Goal: Navigation & Orientation: Find specific page/section

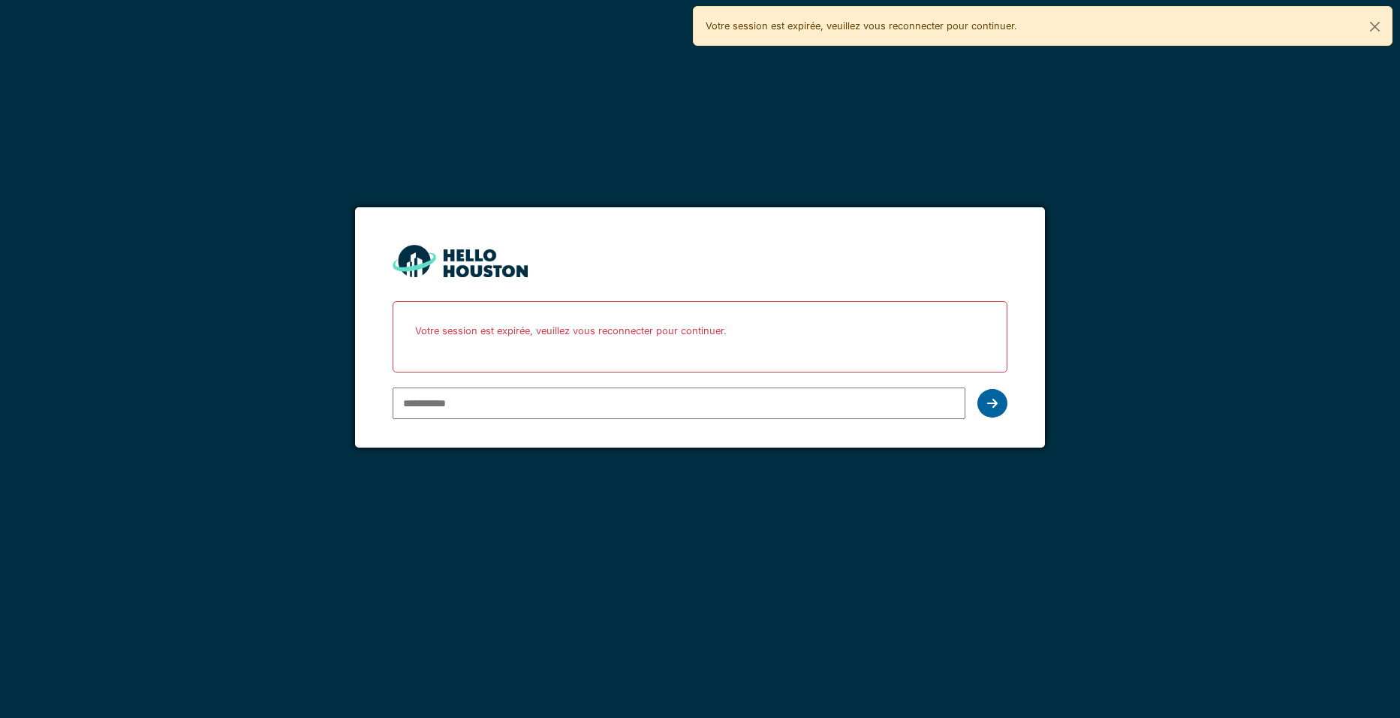
type input "**********"
click at [993, 410] on div at bounding box center [993, 403] width 30 height 29
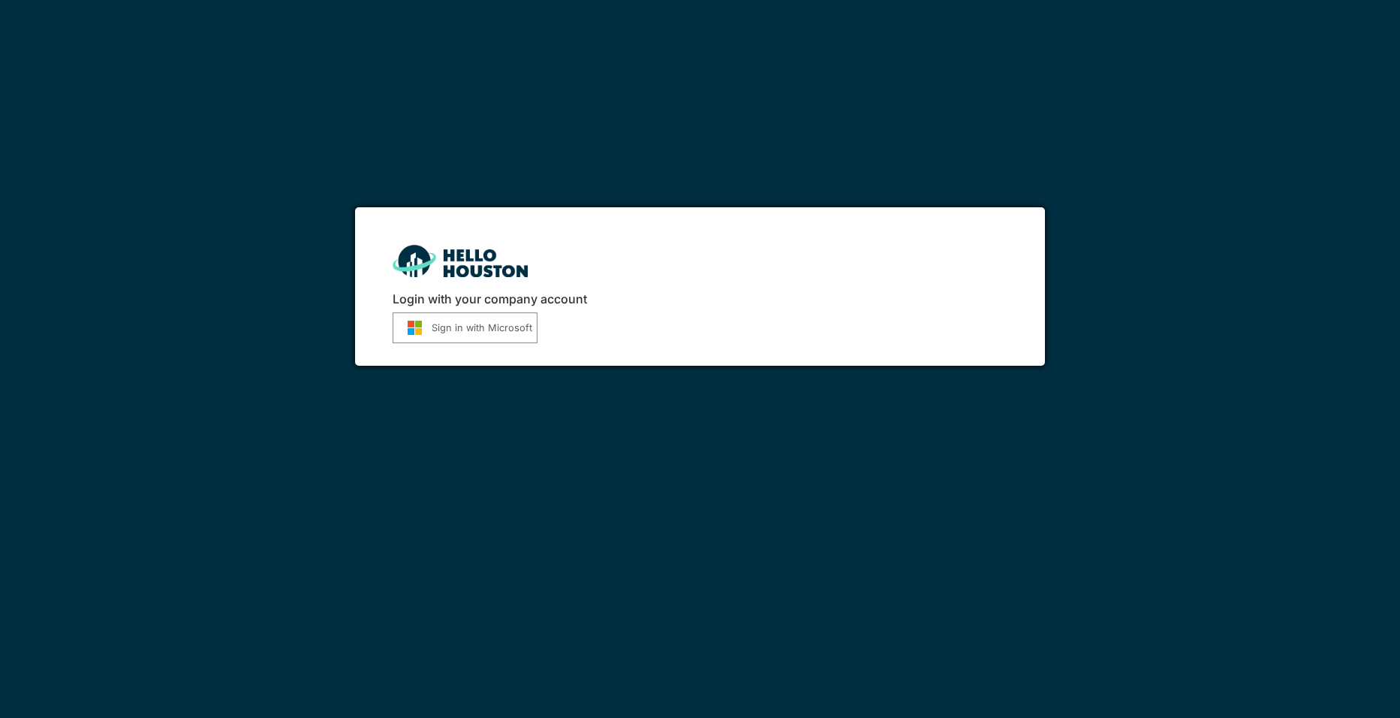
click at [481, 318] on button "Sign in with Microsoft" at bounding box center [465, 327] width 145 height 31
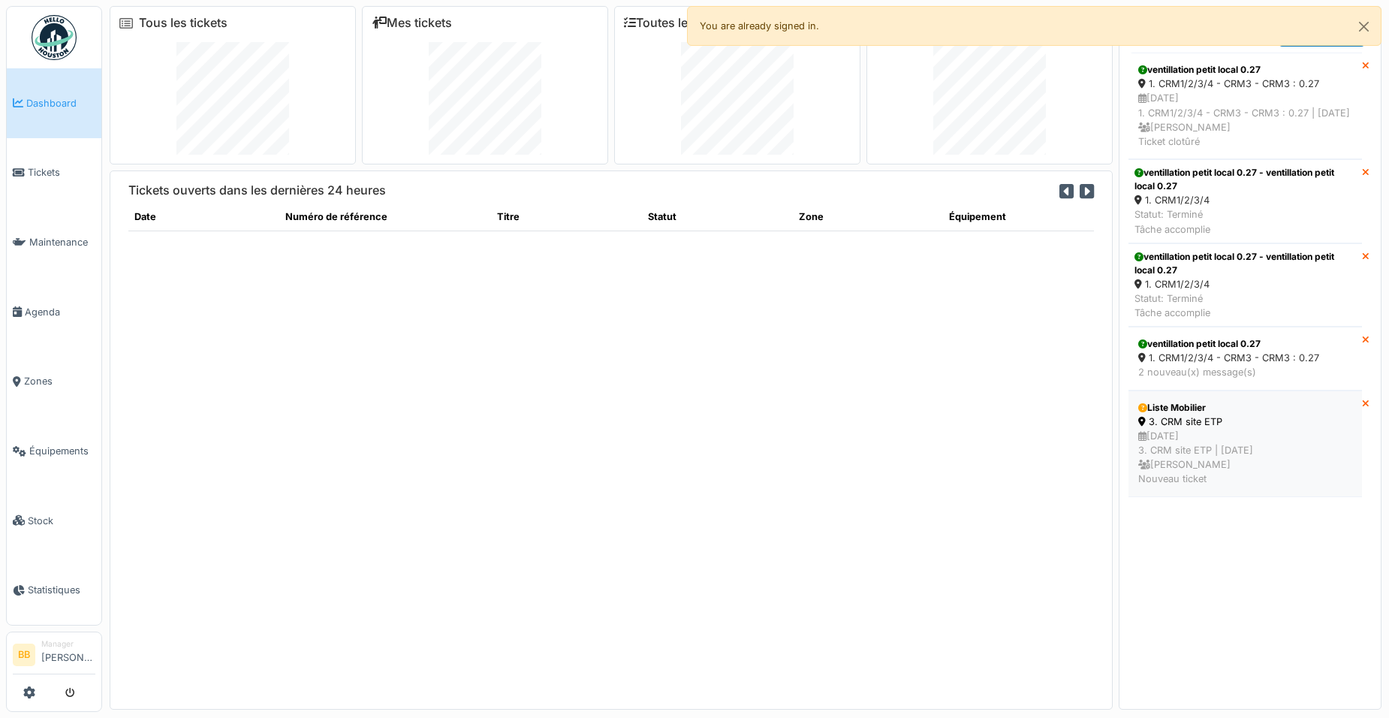
click at [1197, 429] on div "3. CRM site ETP" at bounding box center [1245, 421] width 214 height 14
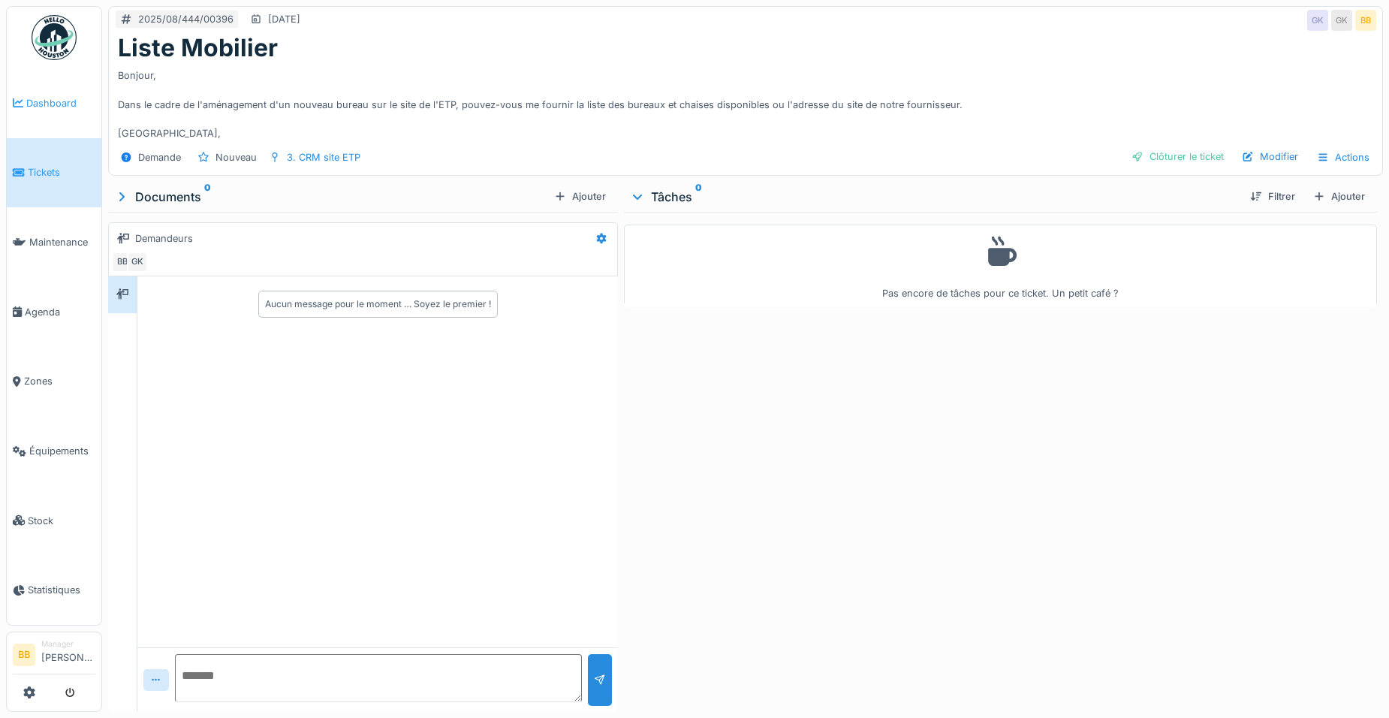
click at [38, 96] on span "Dashboard" at bounding box center [60, 103] width 69 height 14
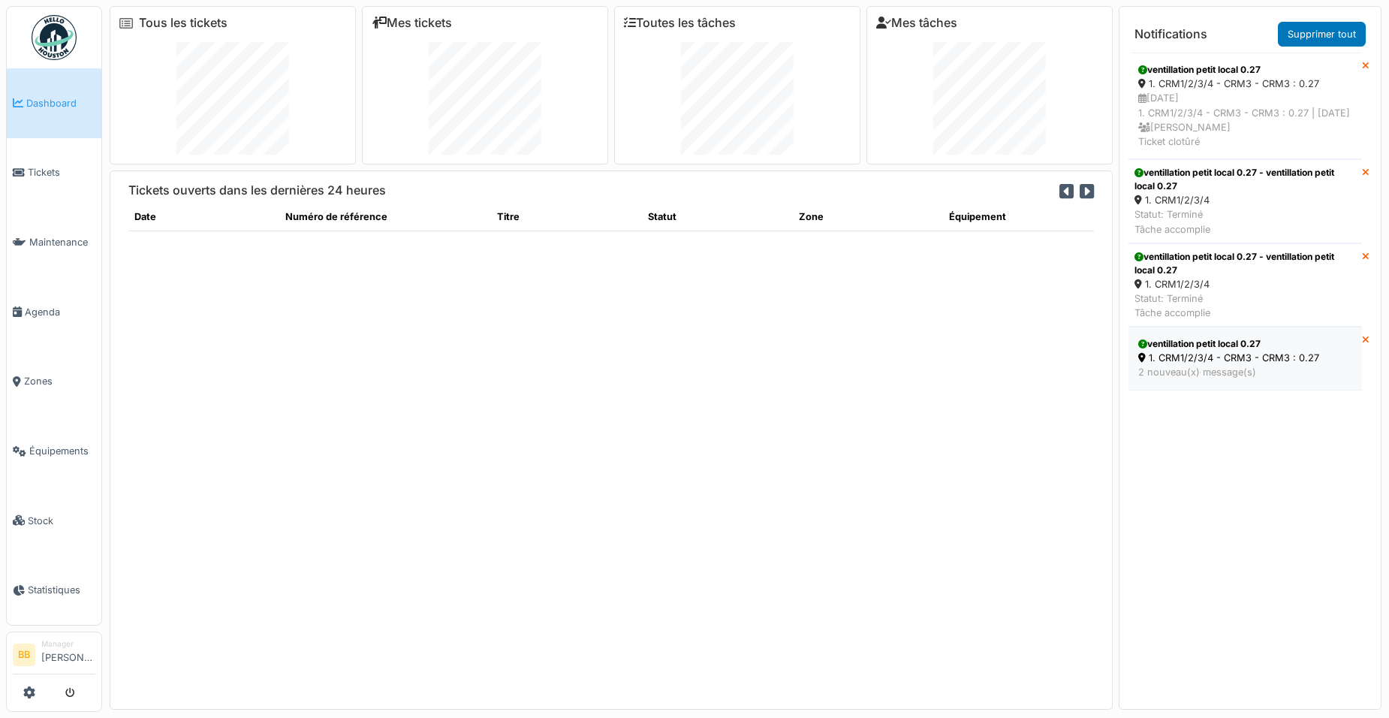
click at [1246, 379] on div "2 nouveau(x) message(s)" at bounding box center [1245, 372] width 214 height 14
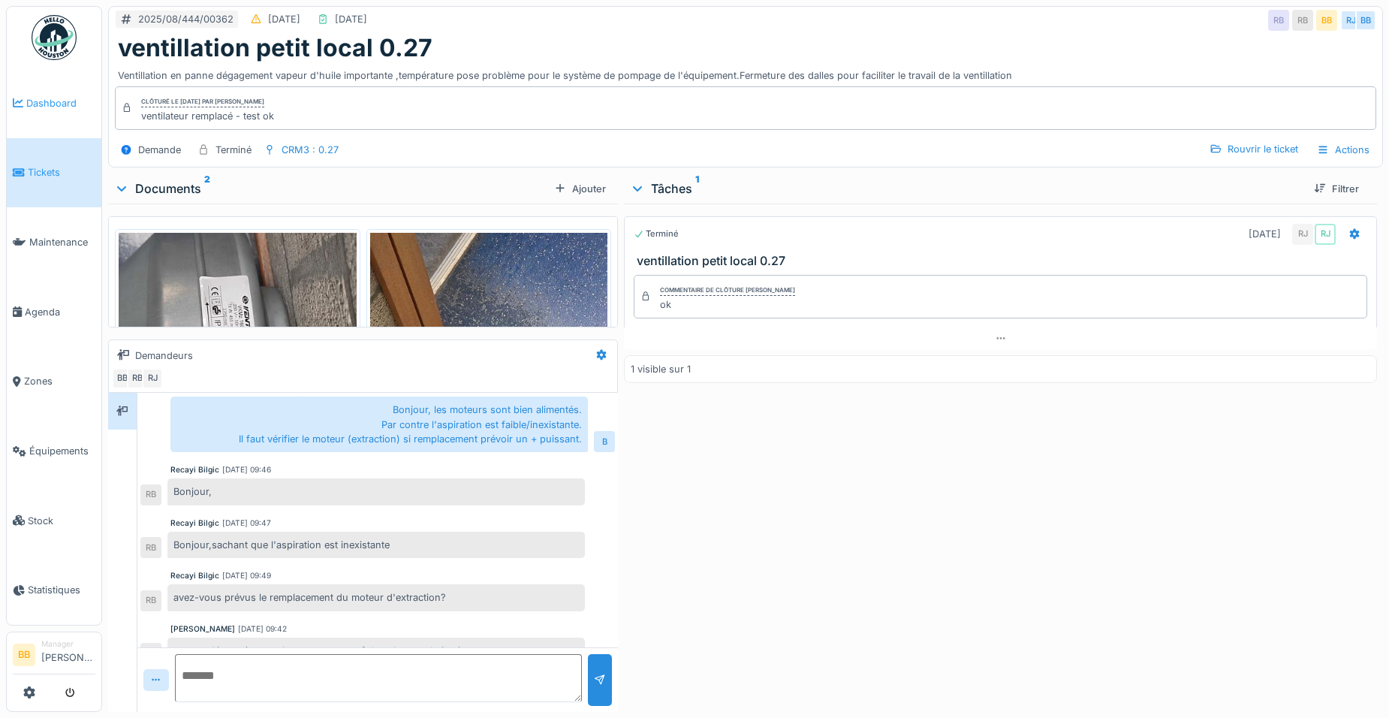
click at [41, 116] on link "Dashboard" at bounding box center [54, 103] width 95 height 70
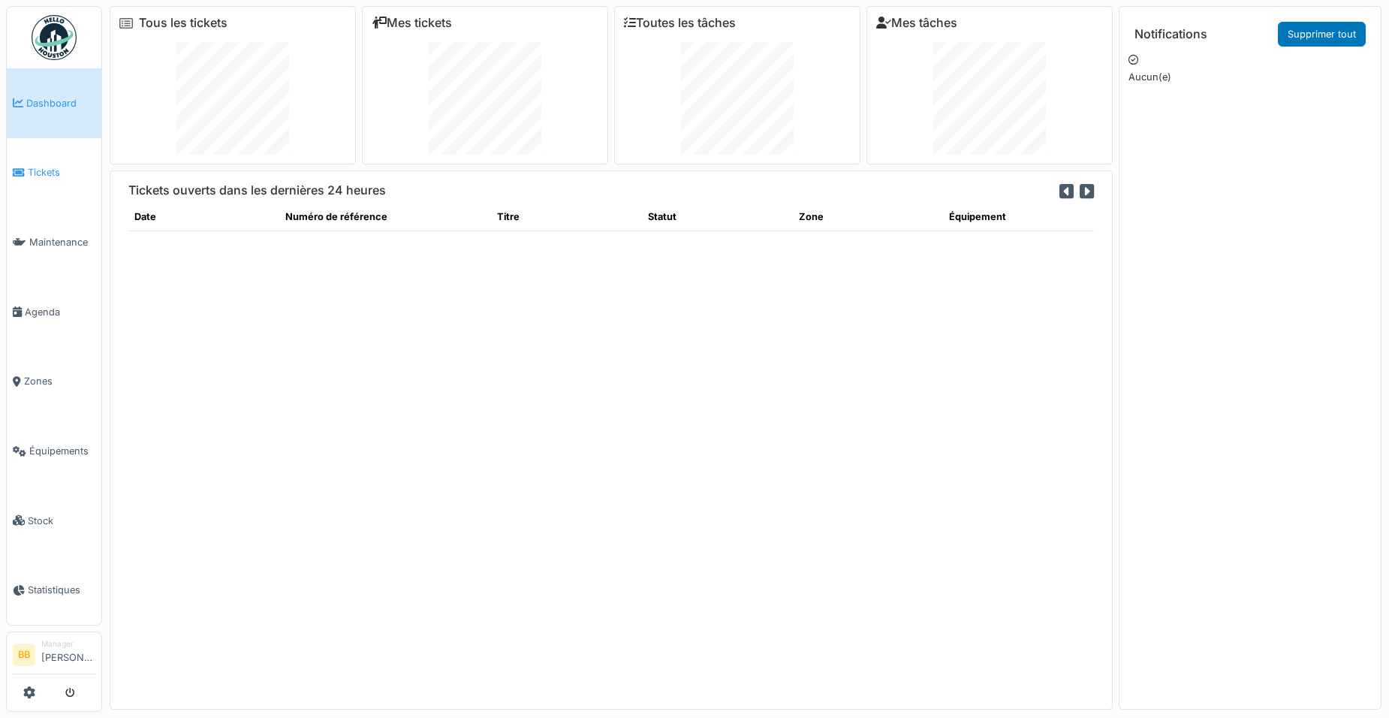
click at [71, 176] on span "Tickets" at bounding box center [62, 172] width 68 height 14
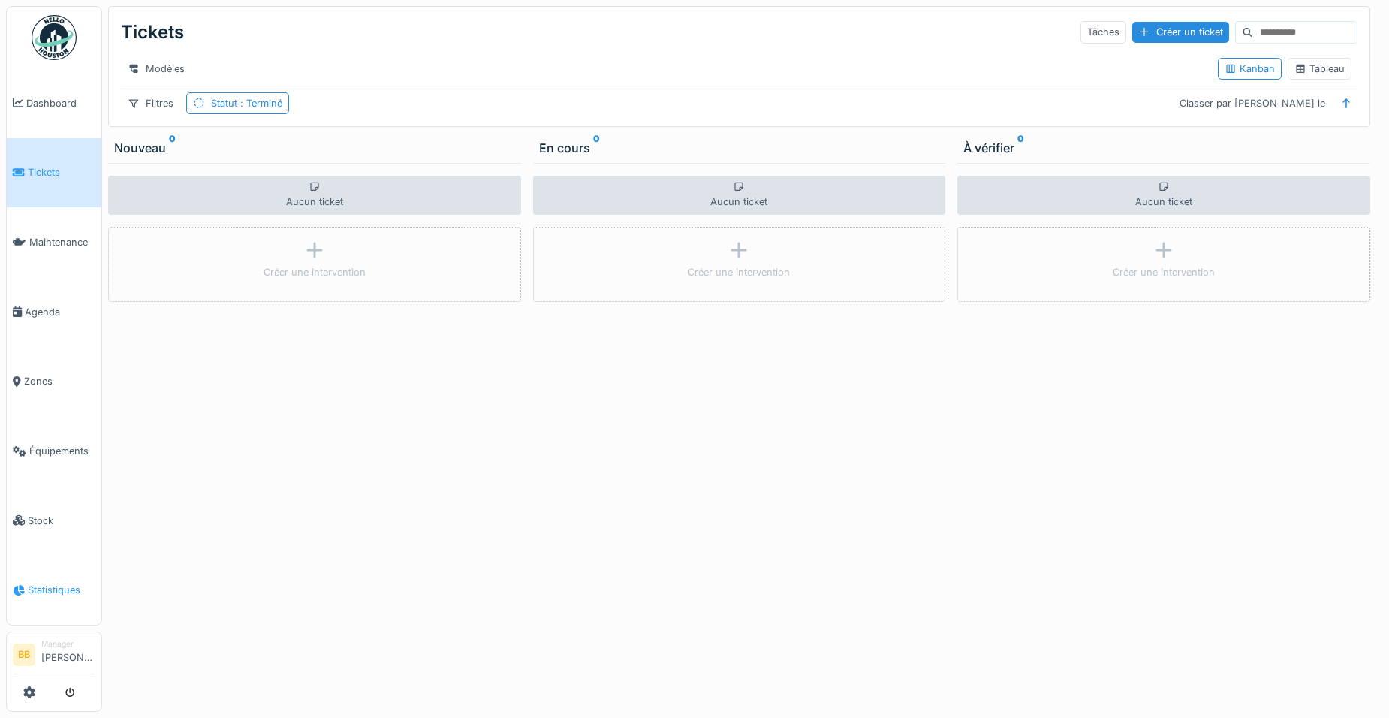
click at [19, 585] on icon at bounding box center [19, 590] width 12 height 11
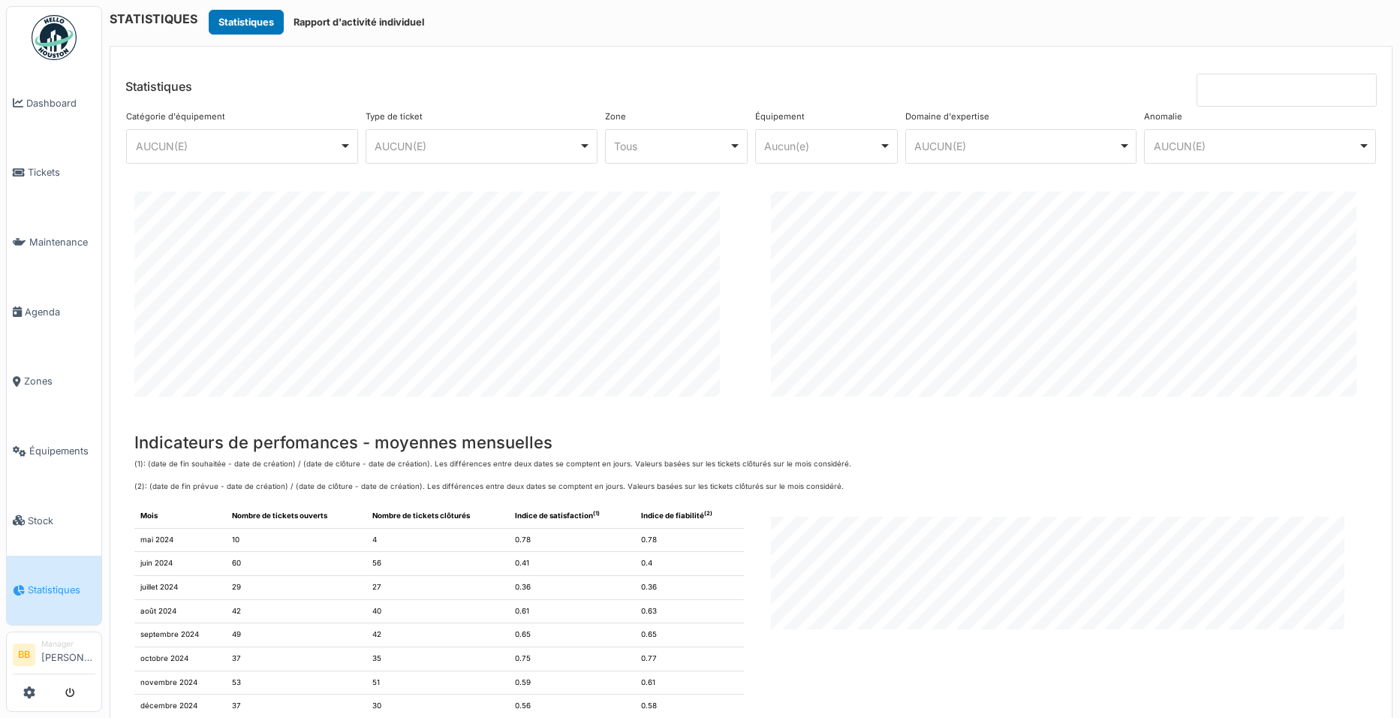
scroll to position [375, 0]
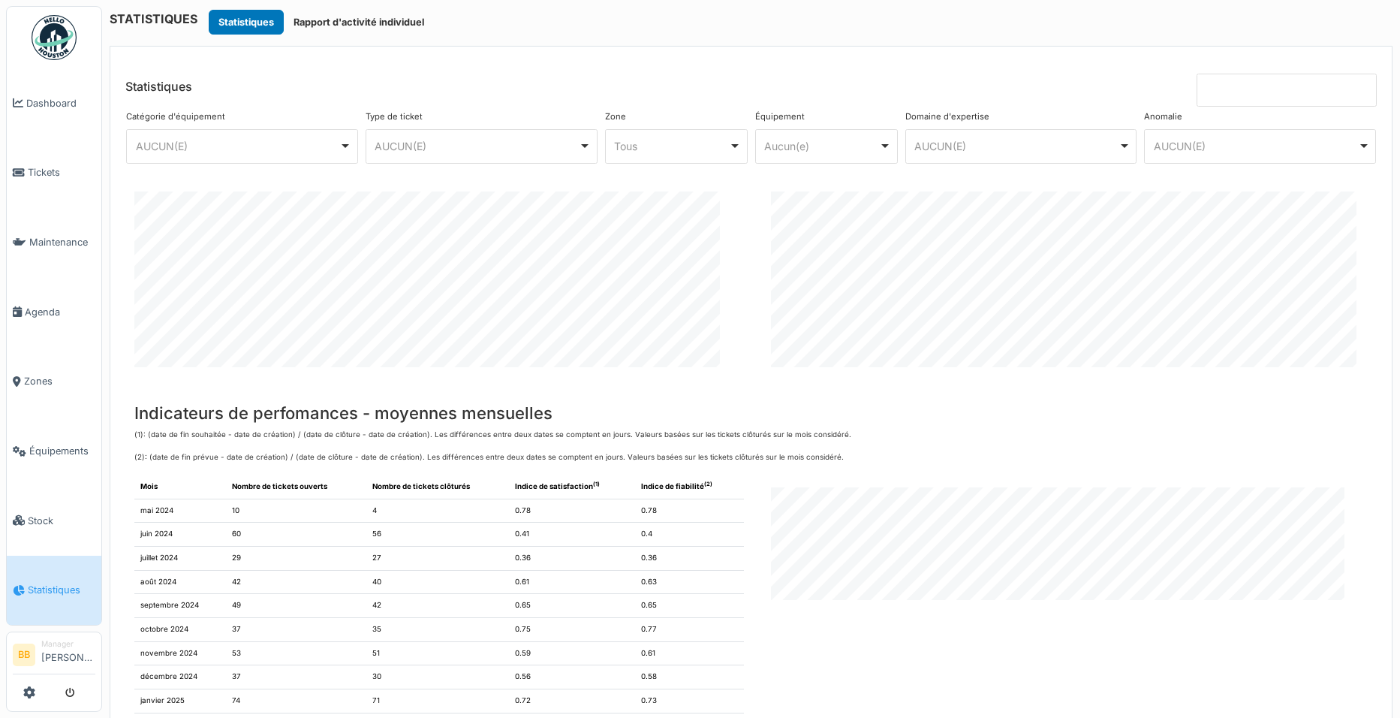
click at [260, 147] on div "AUCUN(E) Remove item" at bounding box center [238, 146] width 204 height 16
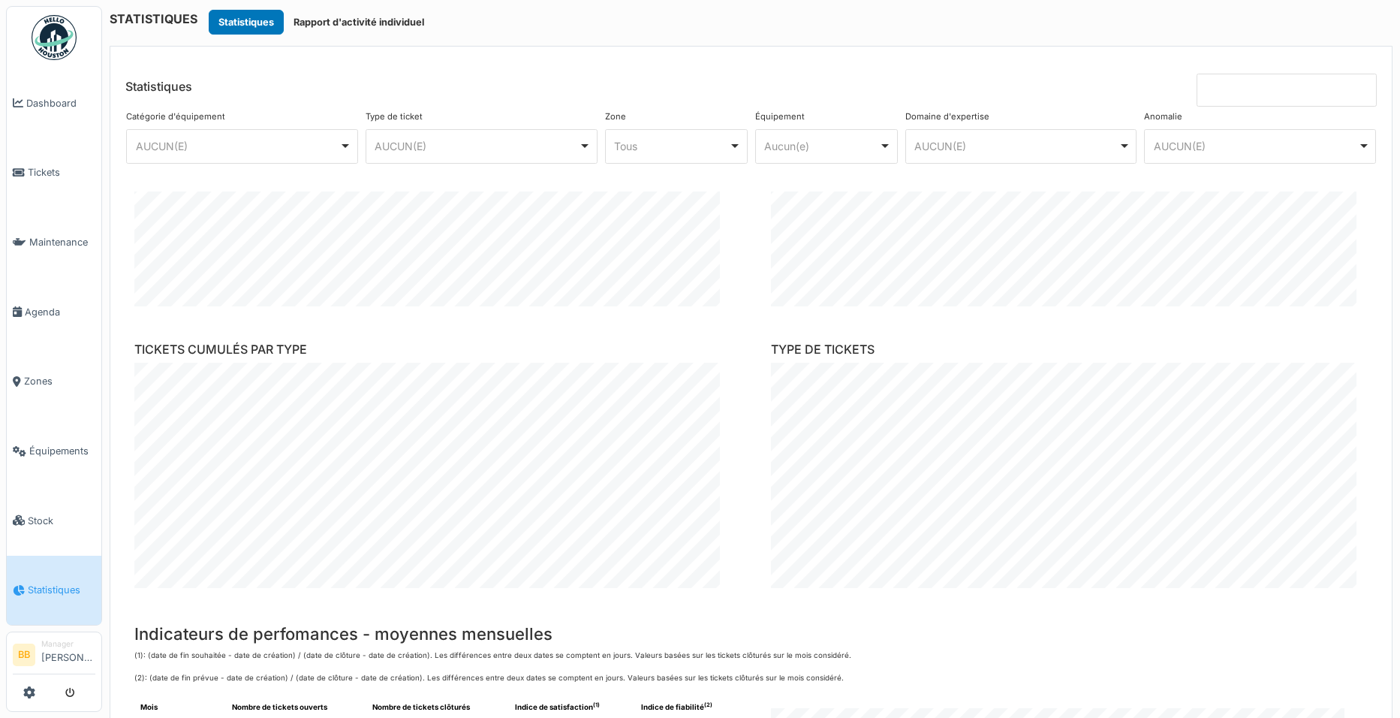
scroll to position [150, 0]
click at [327, 25] on button "Rapport d'activité individuel" at bounding box center [359, 22] width 150 height 25
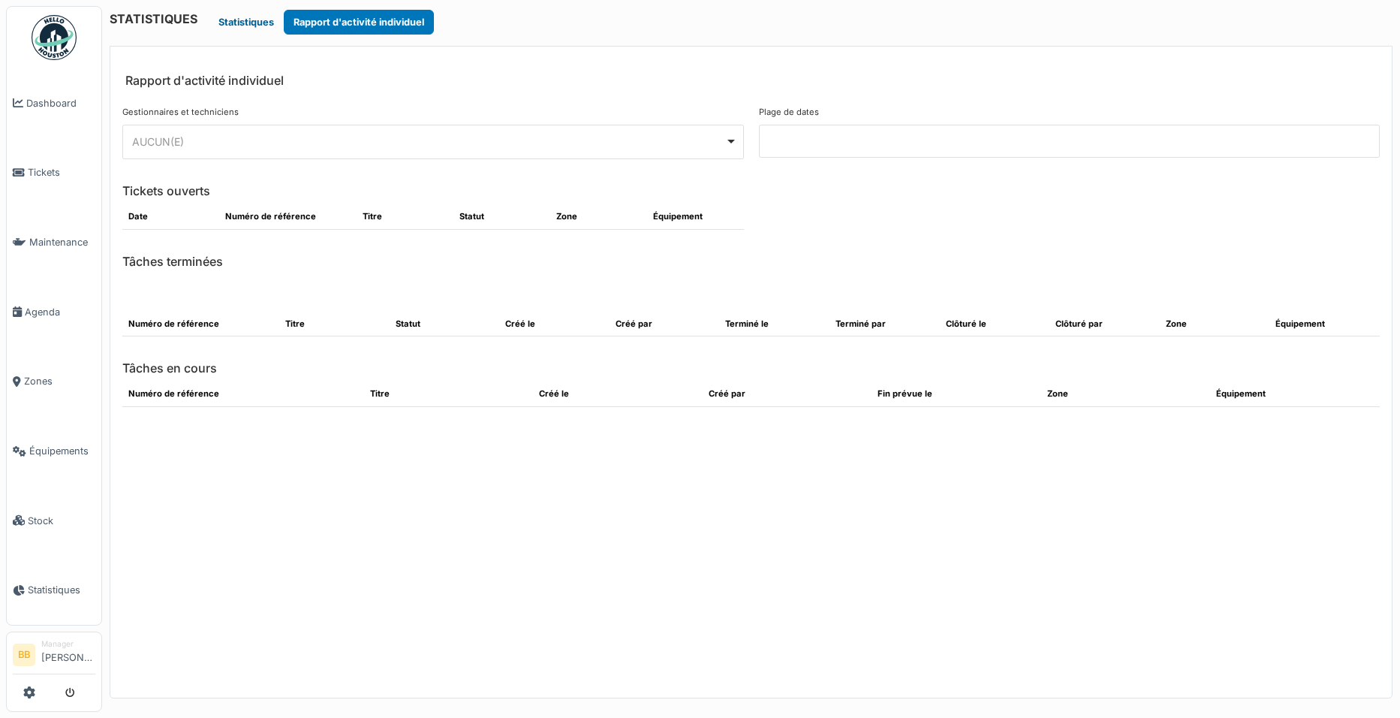
click at [266, 12] on button "Statistiques" at bounding box center [246, 22] width 75 height 25
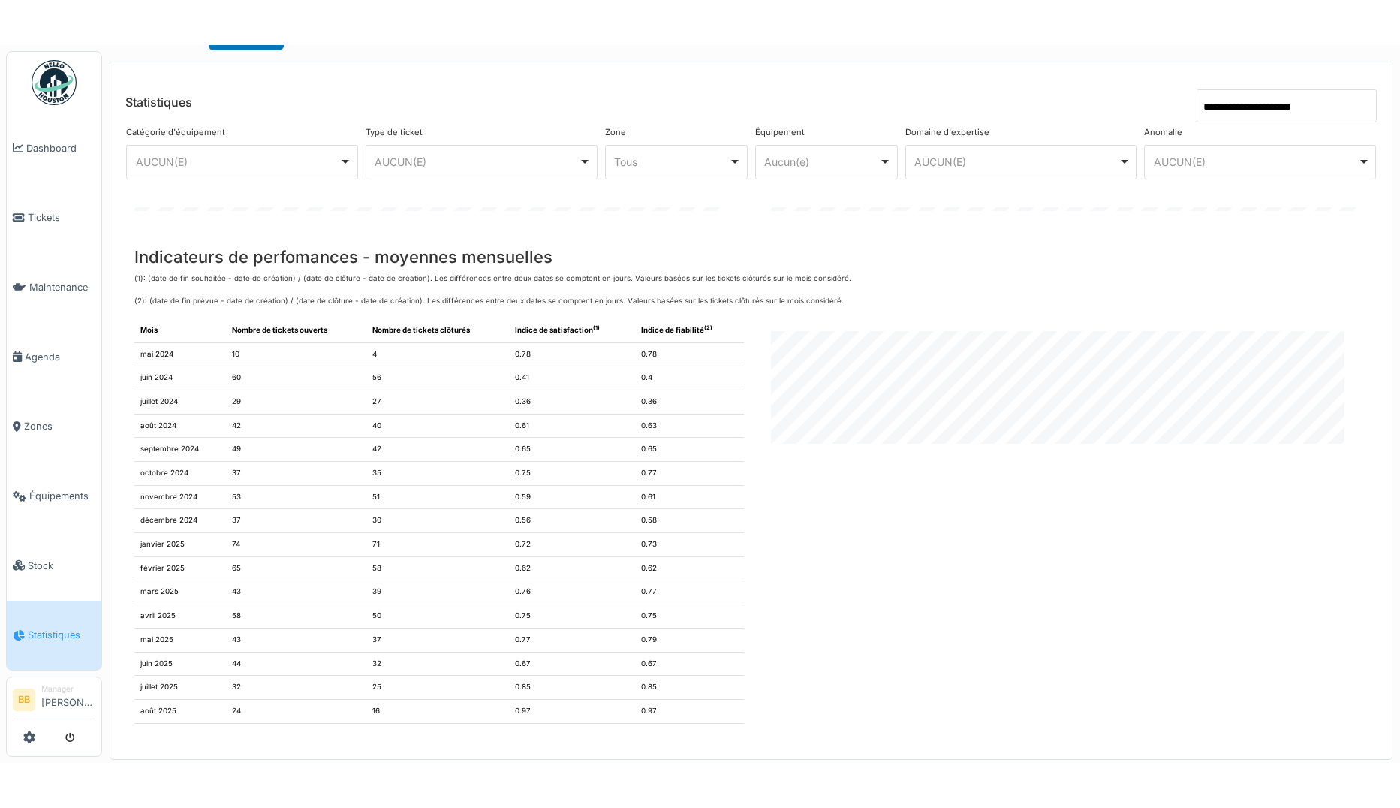
scroll to position [46, 0]
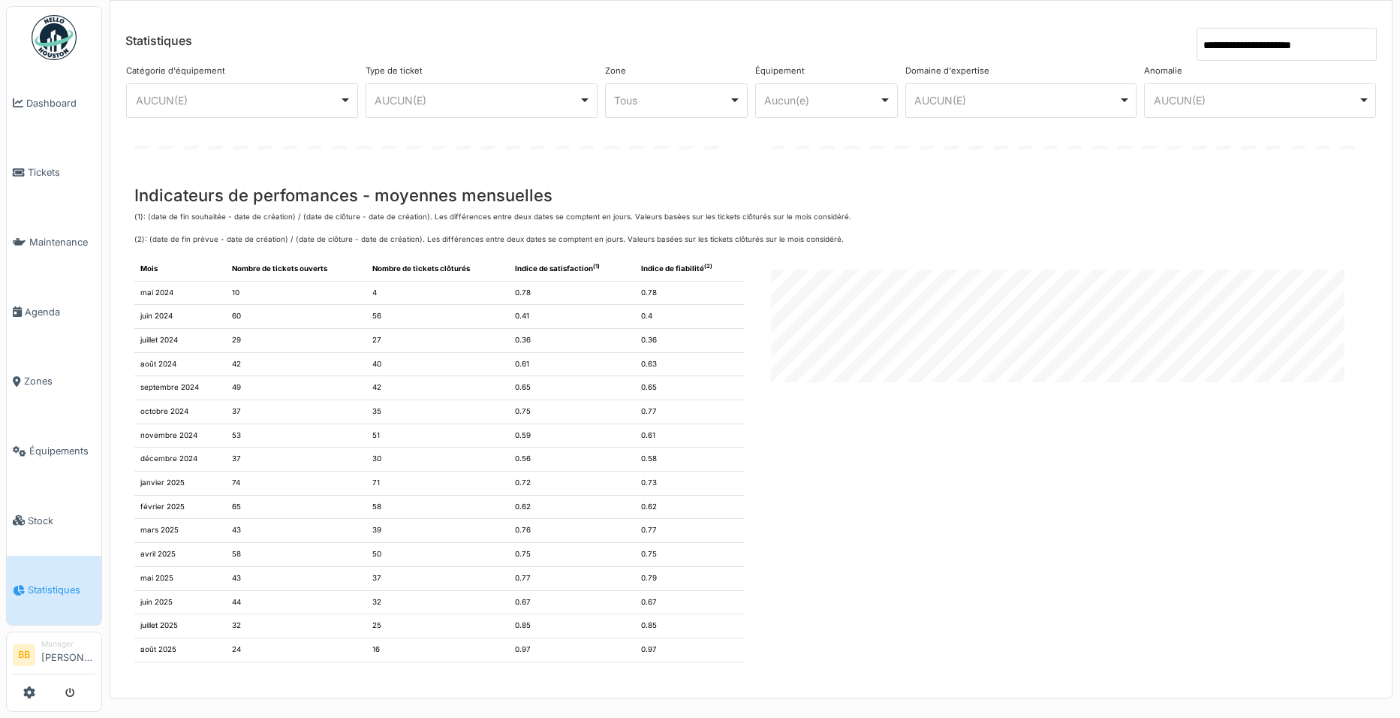
click at [248, 485] on td "74" at bounding box center [296, 484] width 140 height 24
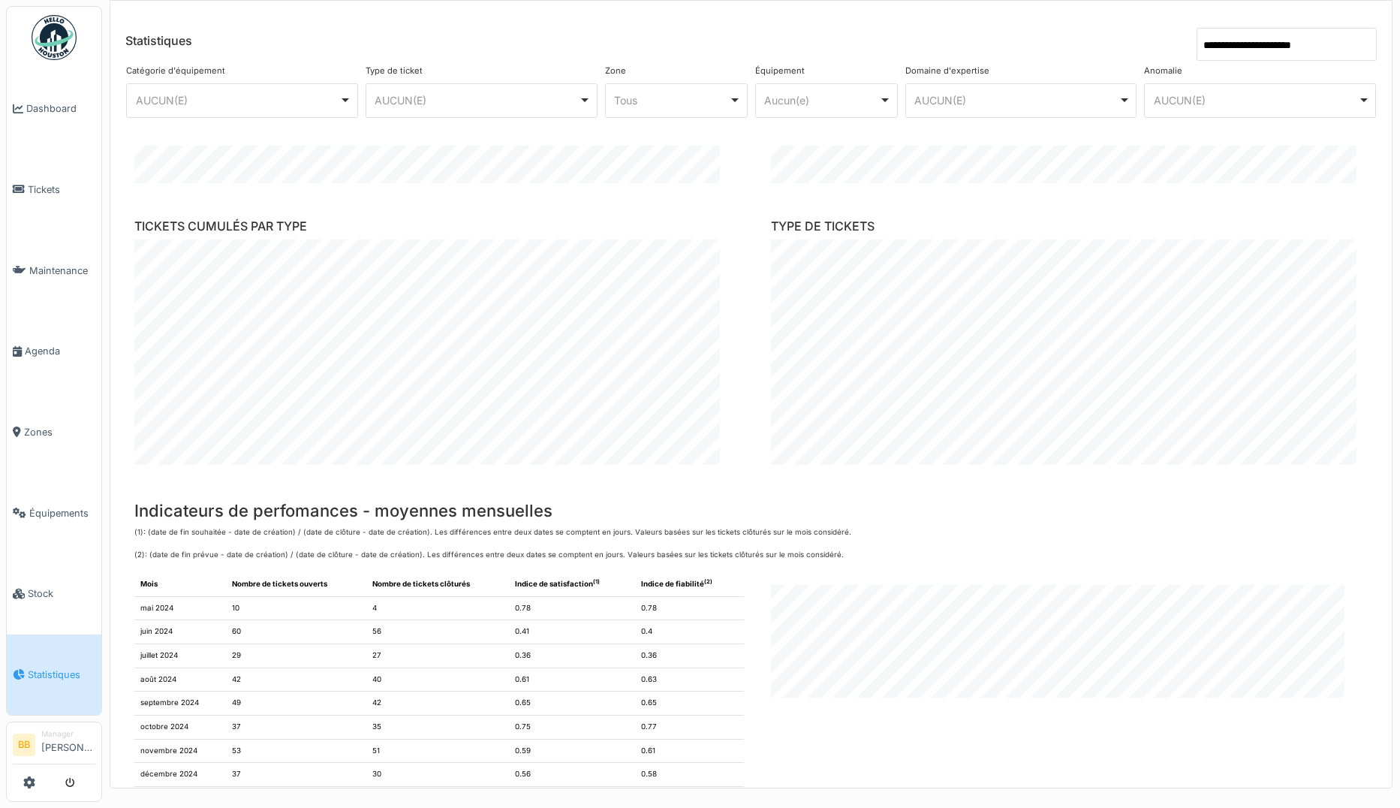
scroll to position [82, 0]
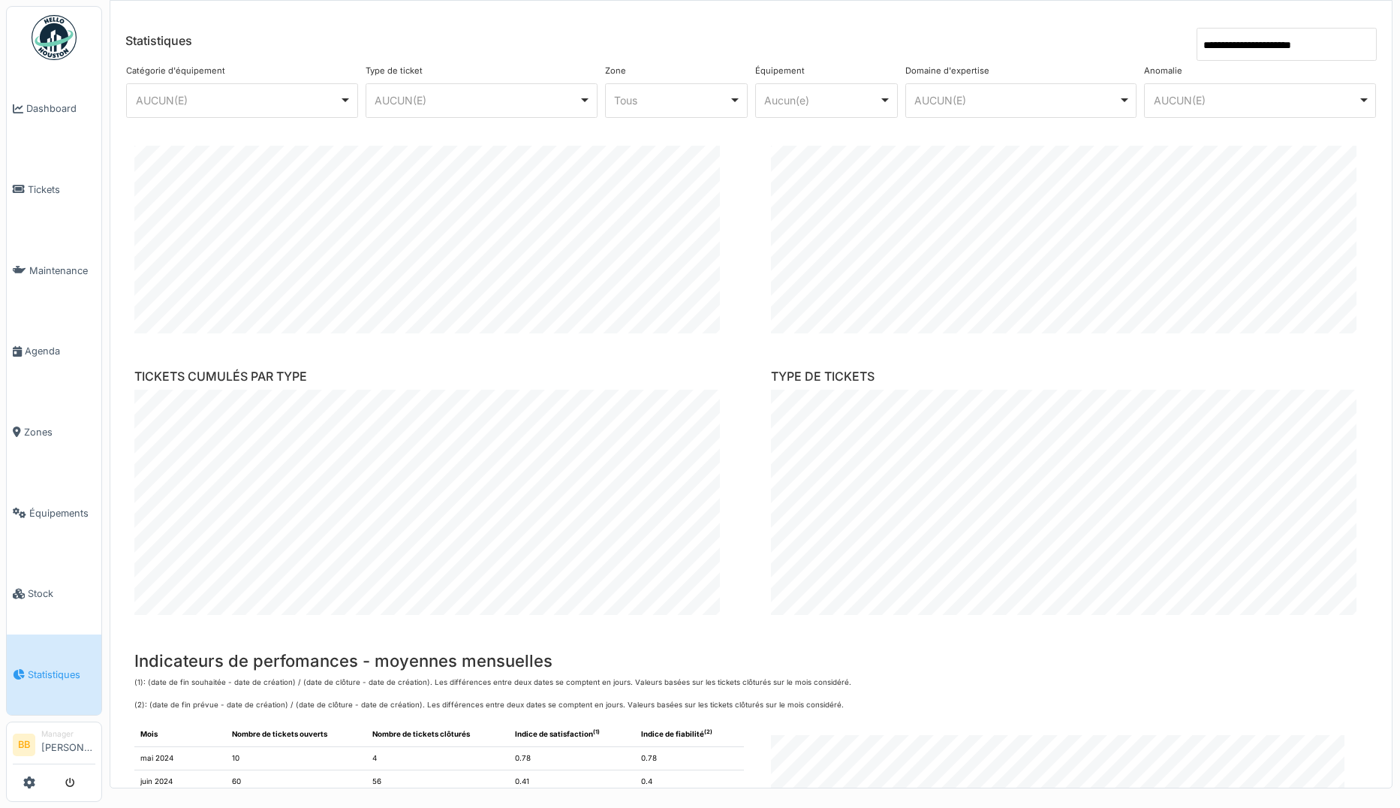
click at [1203, 49] on input "**********" at bounding box center [1287, 44] width 180 height 33
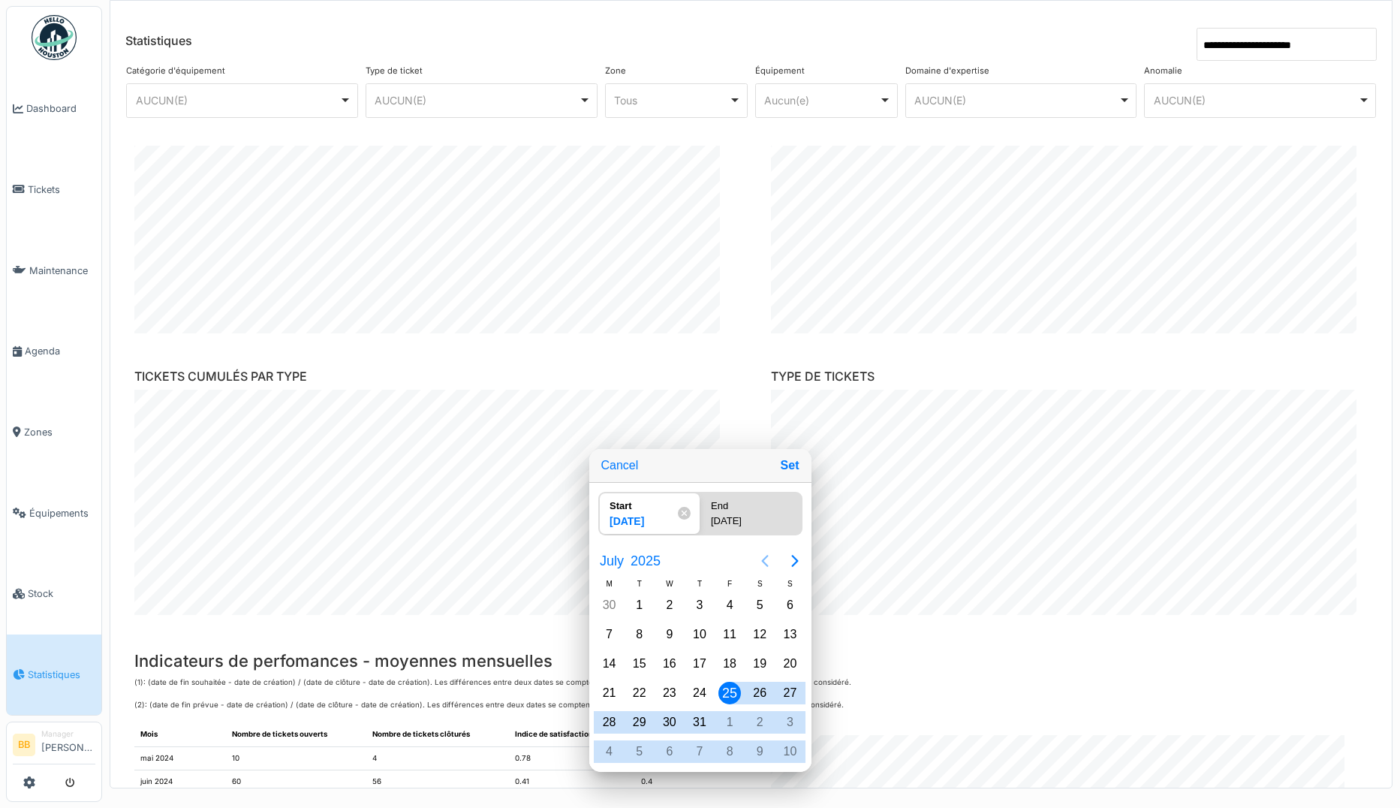
click at [761, 561] on icon "Previous page" at bounding box center [765, 561] width 18 height 18
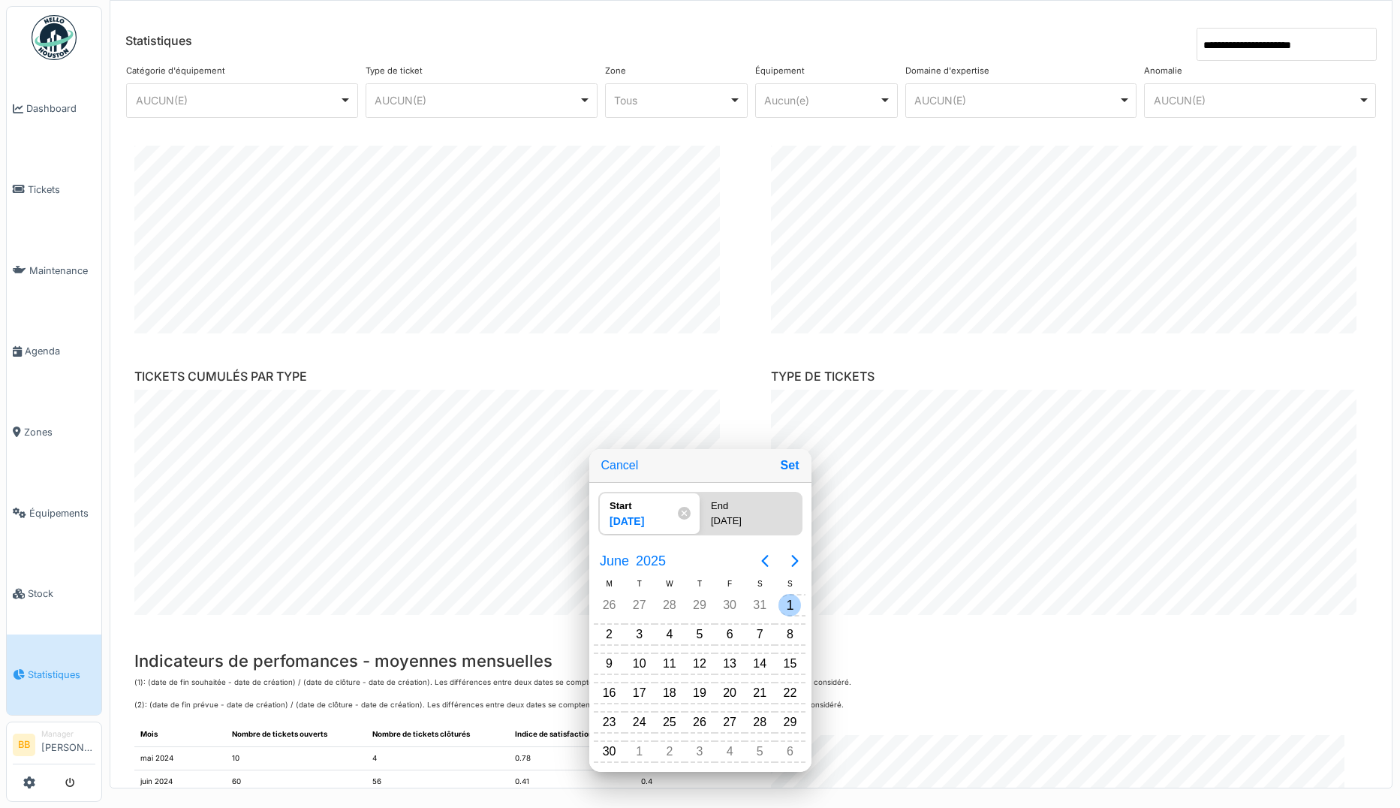
click at [782, 599] on div "1" at bounding box center [790, 605] width 23 height 23
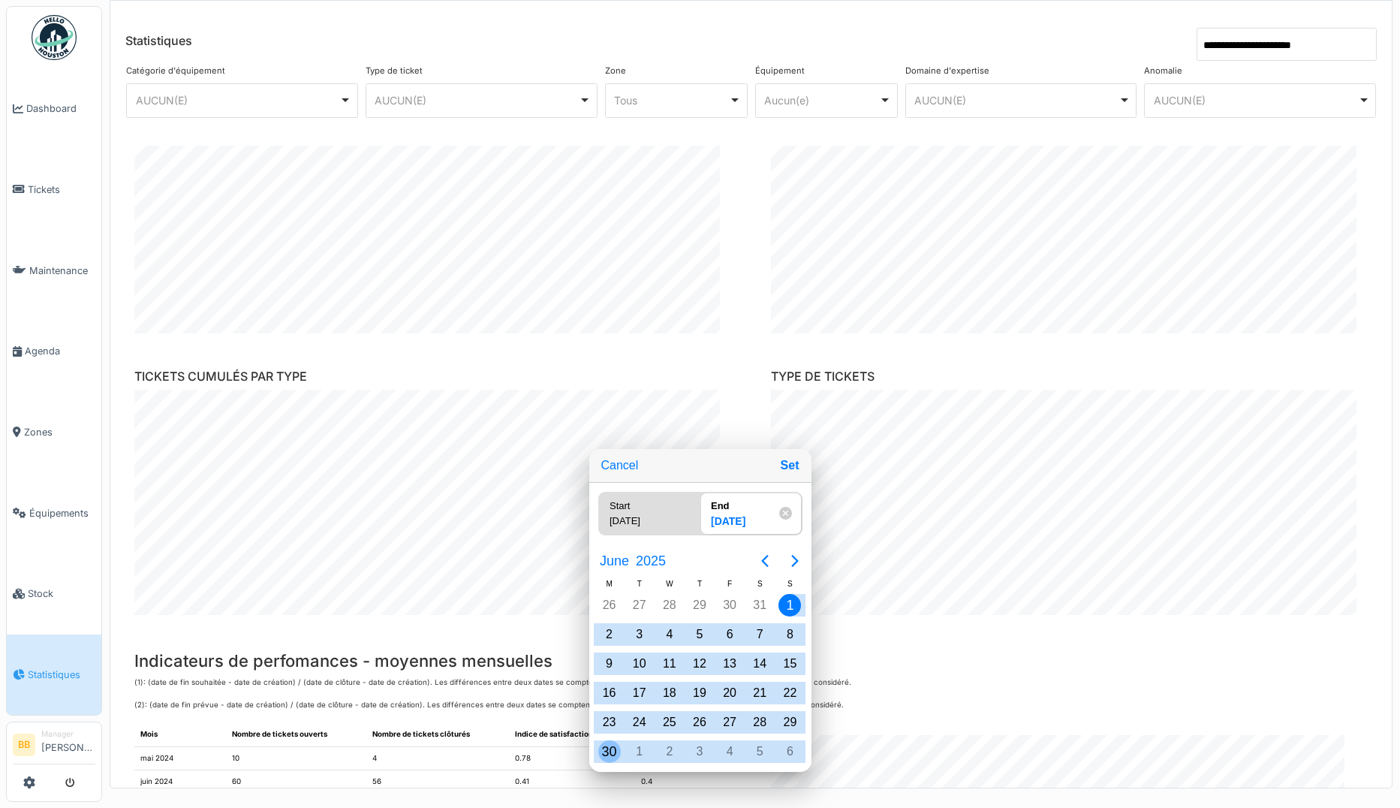
click at [613, 717] on div "30" at bounding box center [609, 751] width 23 height 23
click at [785, 467] on button "Set" at bounding box center [790, 465] width 31 height 27
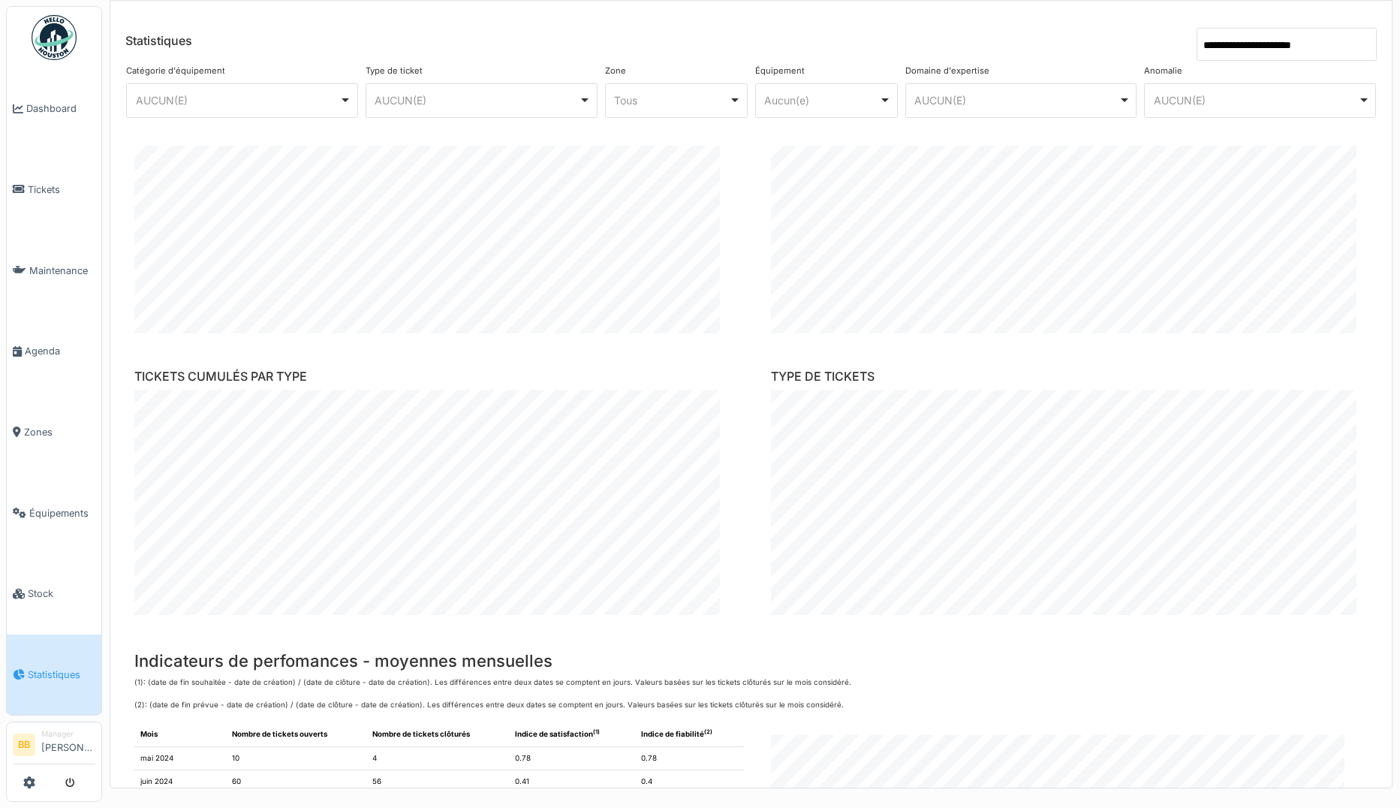
click at [1202, 45] on input "**********" at bounding box center [1287, 44] width 180 height 33
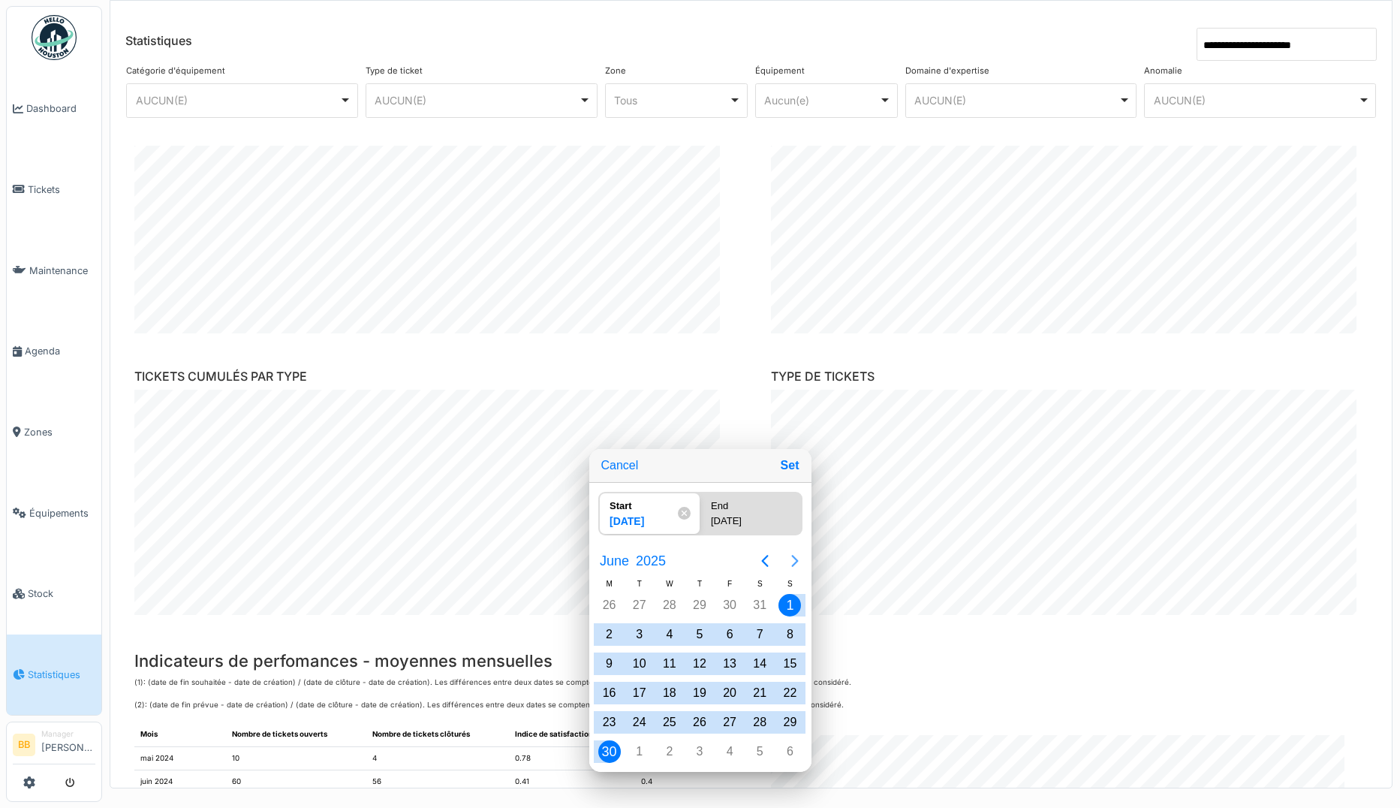
click at [792, 565] on icon "Next page" at bounding box center [794, 561] width 7 height 12
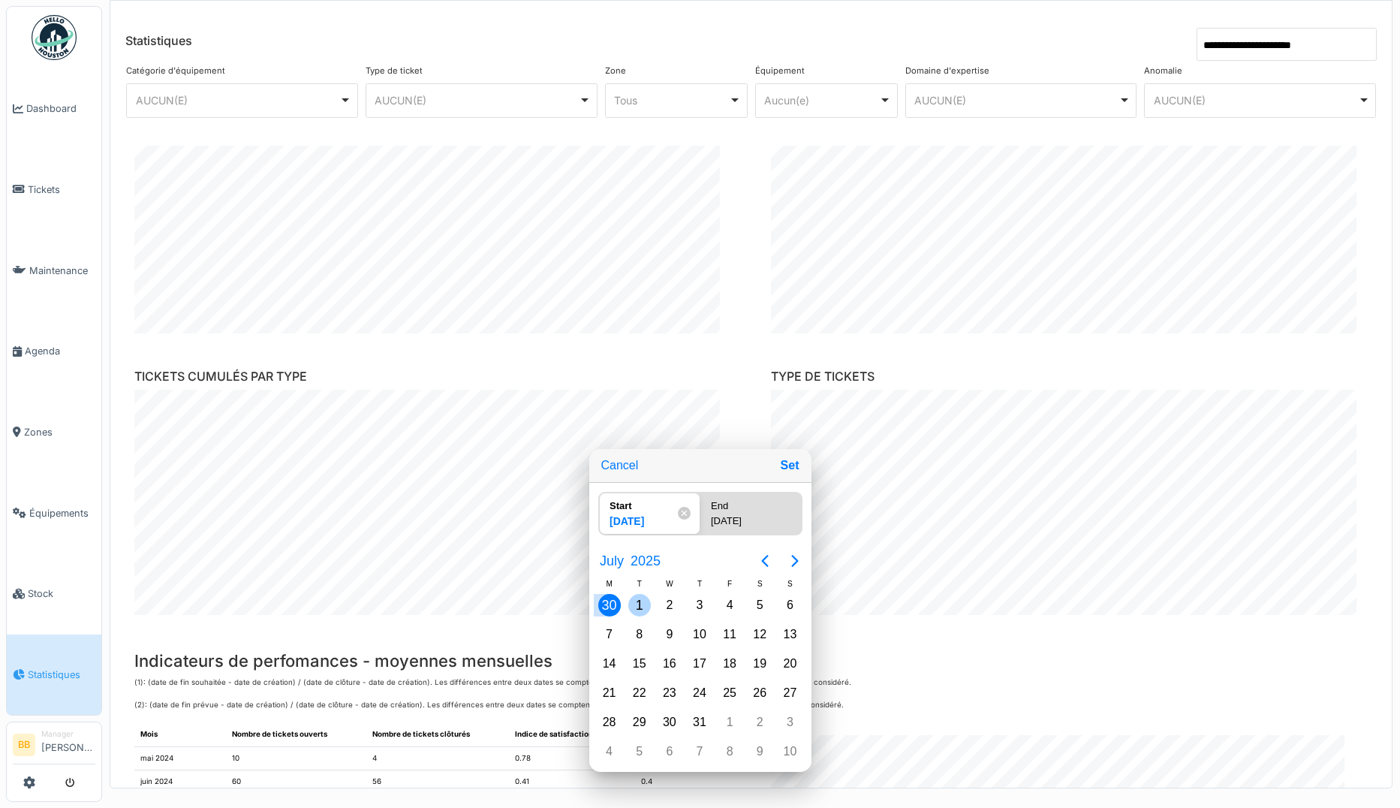
click at [634, 599] on div "1" at bounding box center [639, 605] width 23 height 23
click at [698, 717] on div "31" at bounding box center [700, 722] width 23 height 23
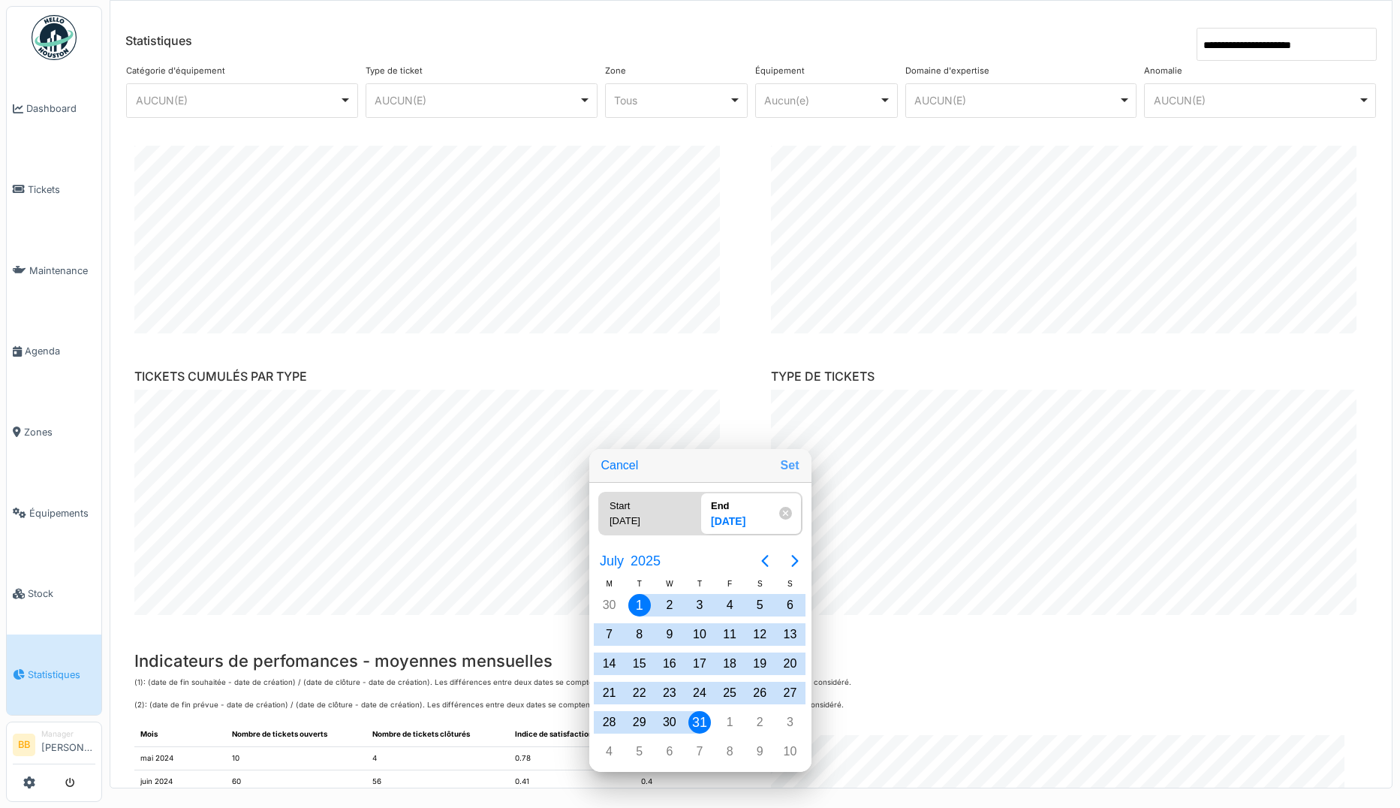
click at [791, 468] on button "Set" at bounding box center [790, 465] width 31 height 27
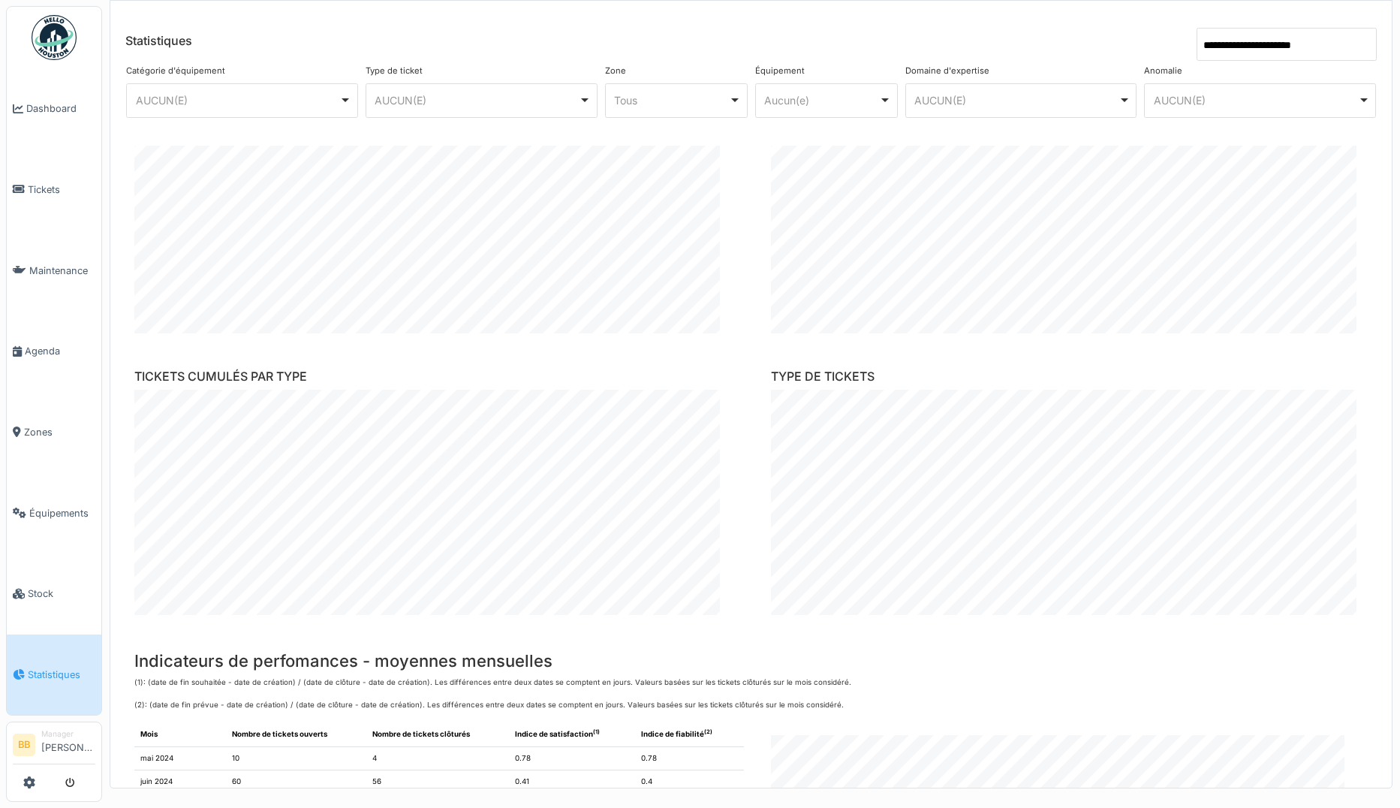
click at [1218, 46] on input "**********" at bounding box center [1287, 44] width 180 height 33
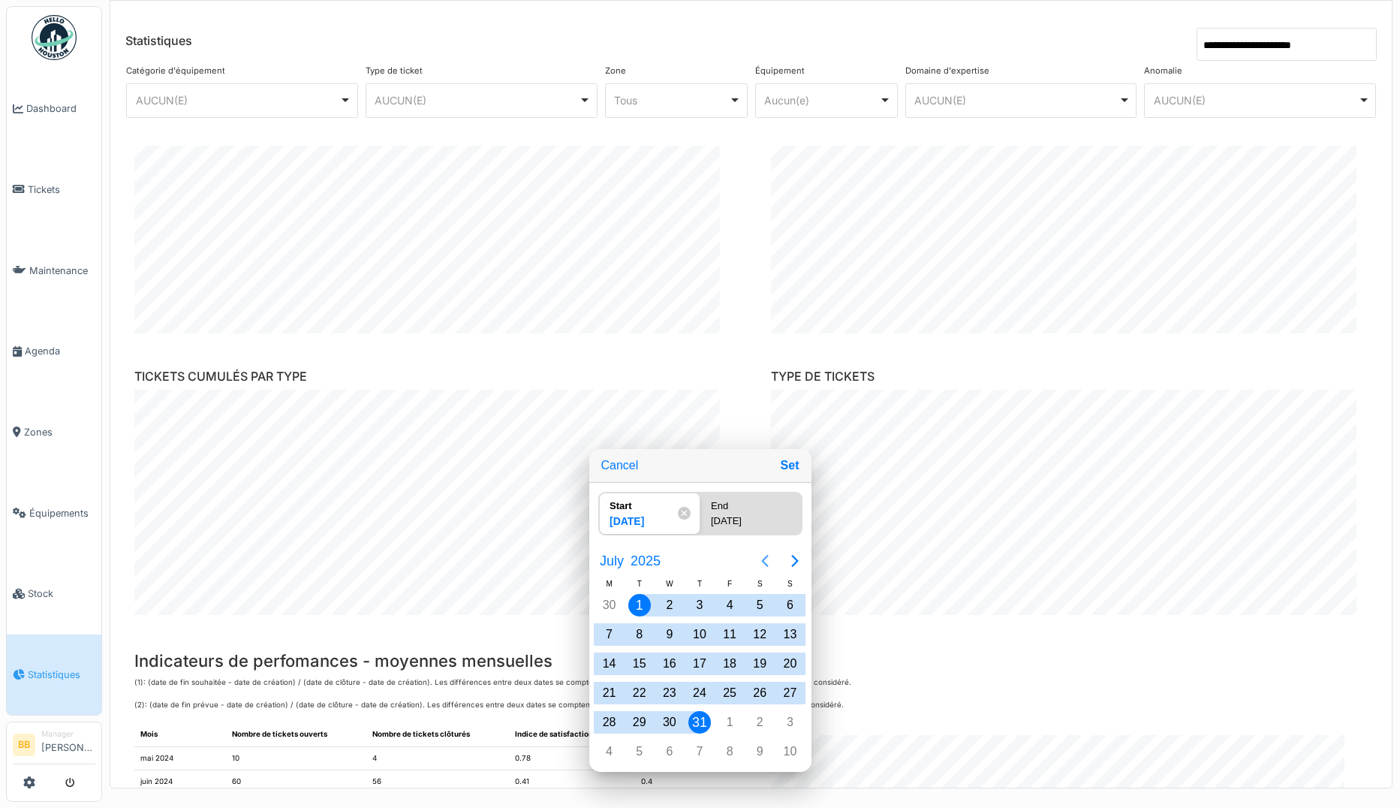
click at [765, 558] on icon "Previous page" at bounding box center [764, 561] width 7 height 12
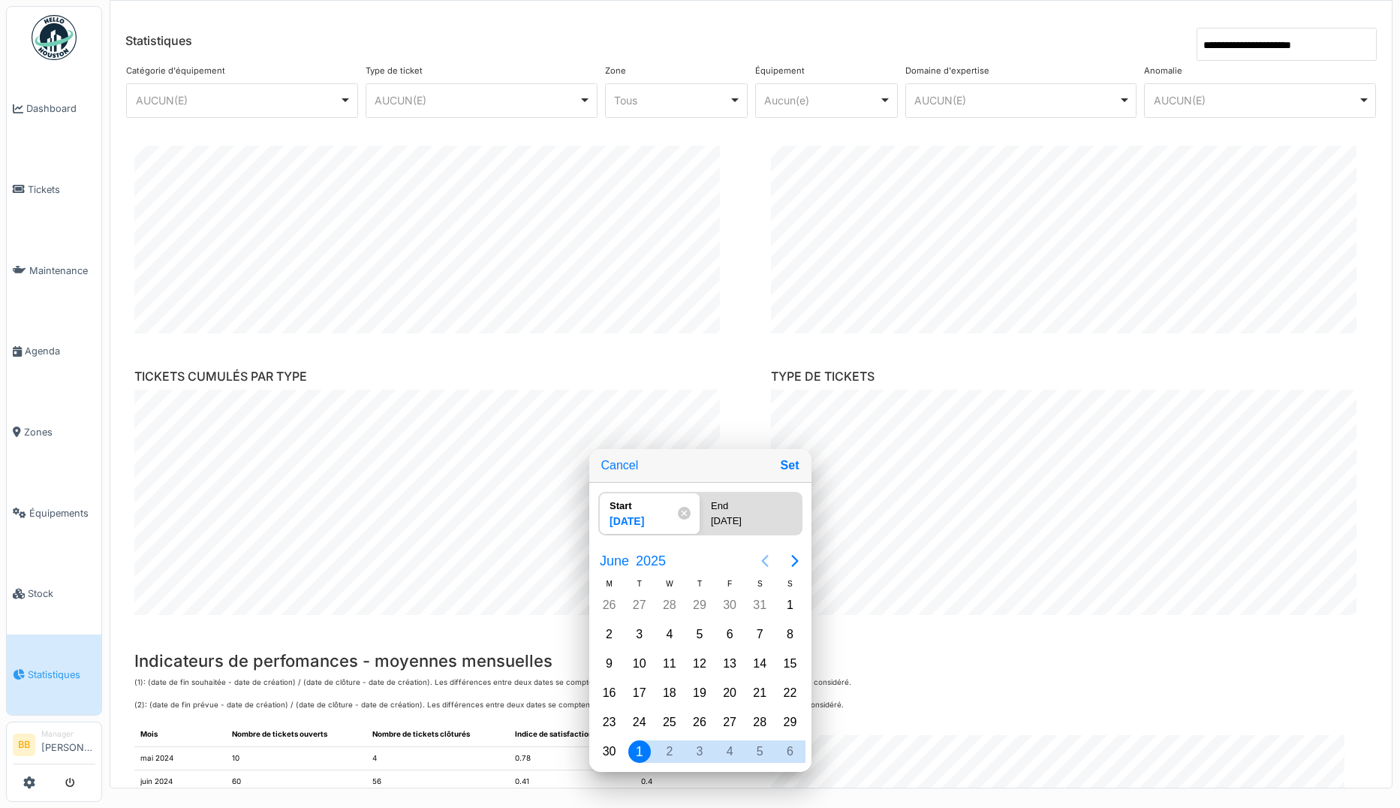
click at [765, 558] on icon "Previous page" at bounding box center [764, 561] width 7 height 12
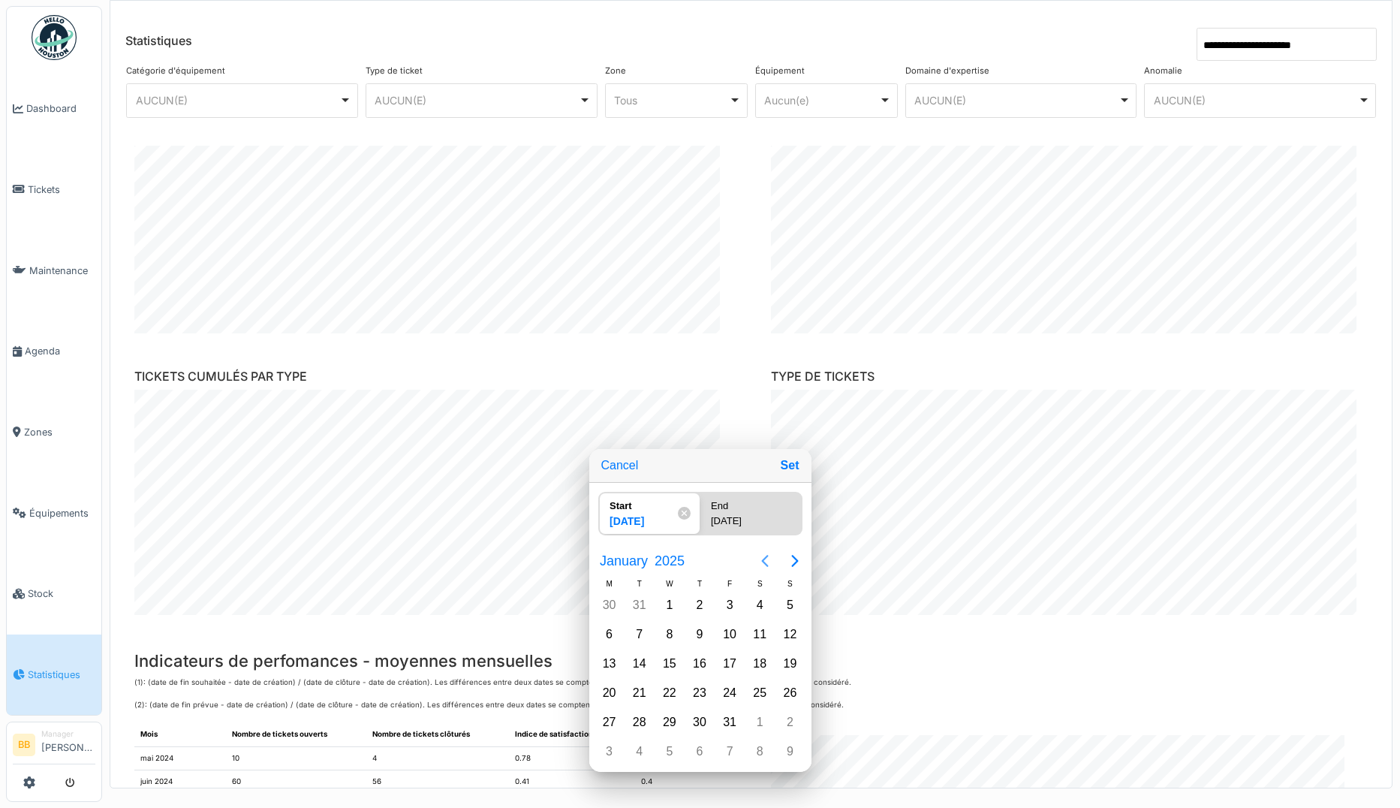
click at [765, 558] on icon "Previous page" at bounding box center [764, 561] width 7 height 12
click at [672, 717] on div "1" at bounding box center [670, 751] width 23 height 23
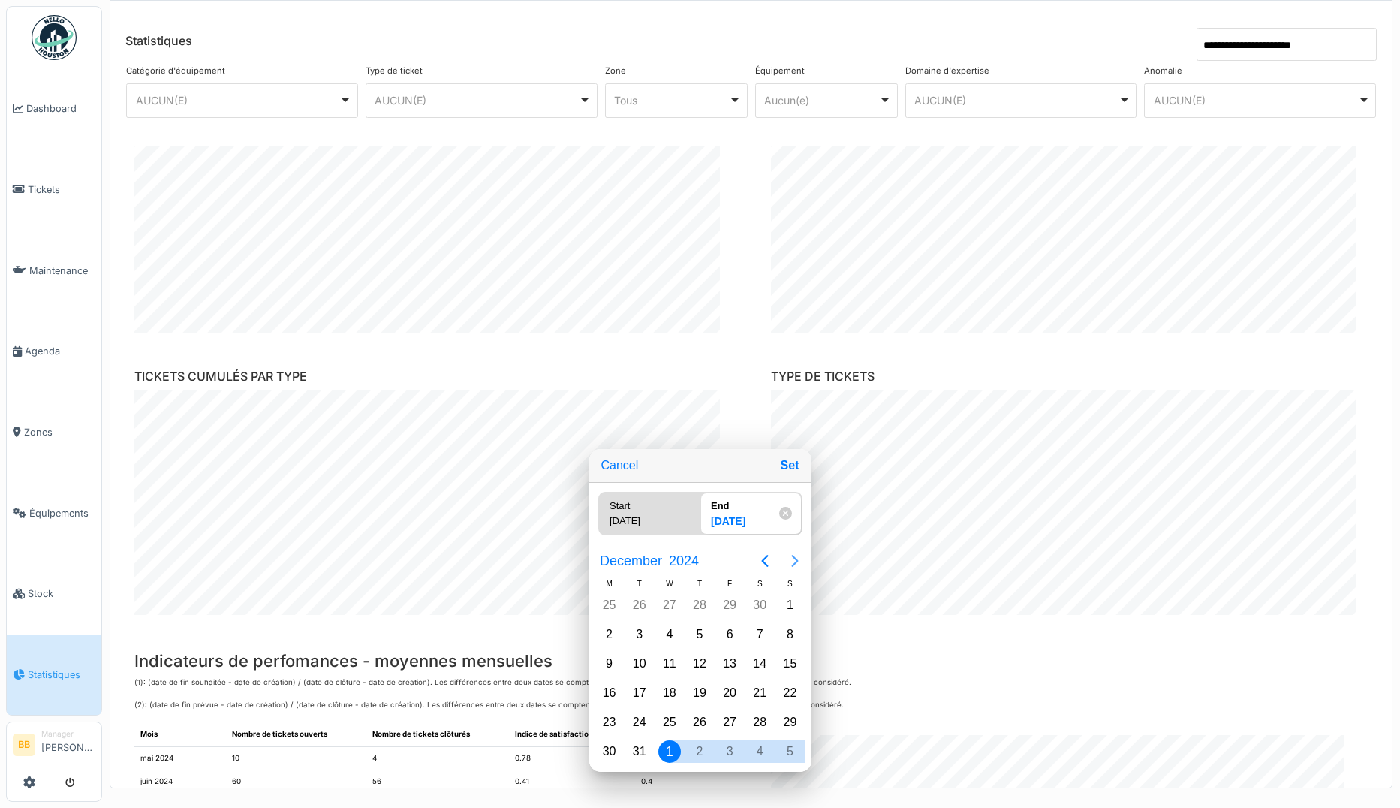
click at [788, 557] on icon "Next page" at bounding box center [795, 561] width 18 height 18
click at [739, 523] on div "31/07/2025" at bounding box center [745, 524] width 74 height 20
click at [782, 511] on icon at bounding box center [785, 513] width 12 height 12
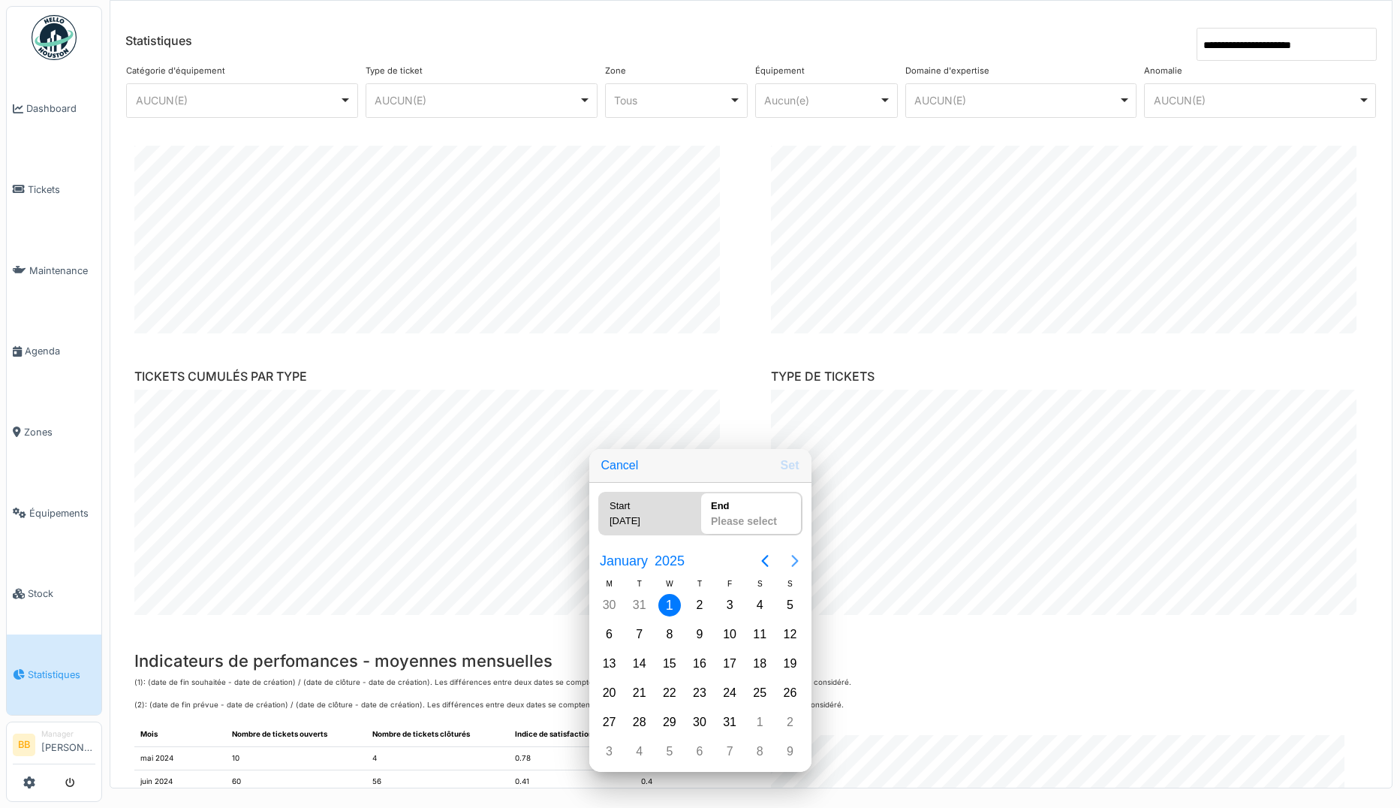
click at [798, 561] on icon "Next page" at bounding box center [795, 561] width 18 height 18
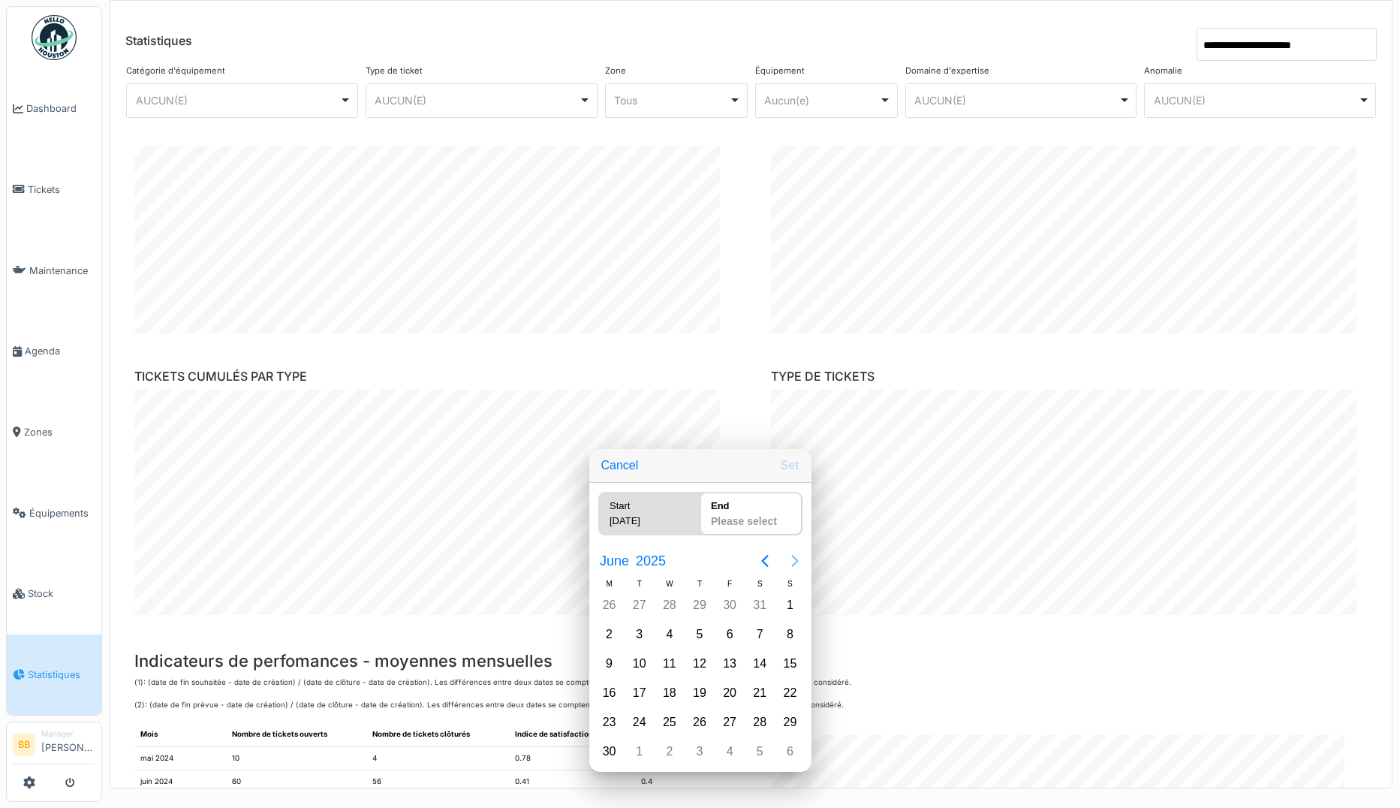
click at [798, 561] on icon "Next page" at bounding box center [795, 561] width 18 height 18
click at [613, 716] on div "25" at bounding box center [609, 722] width 23 height 23
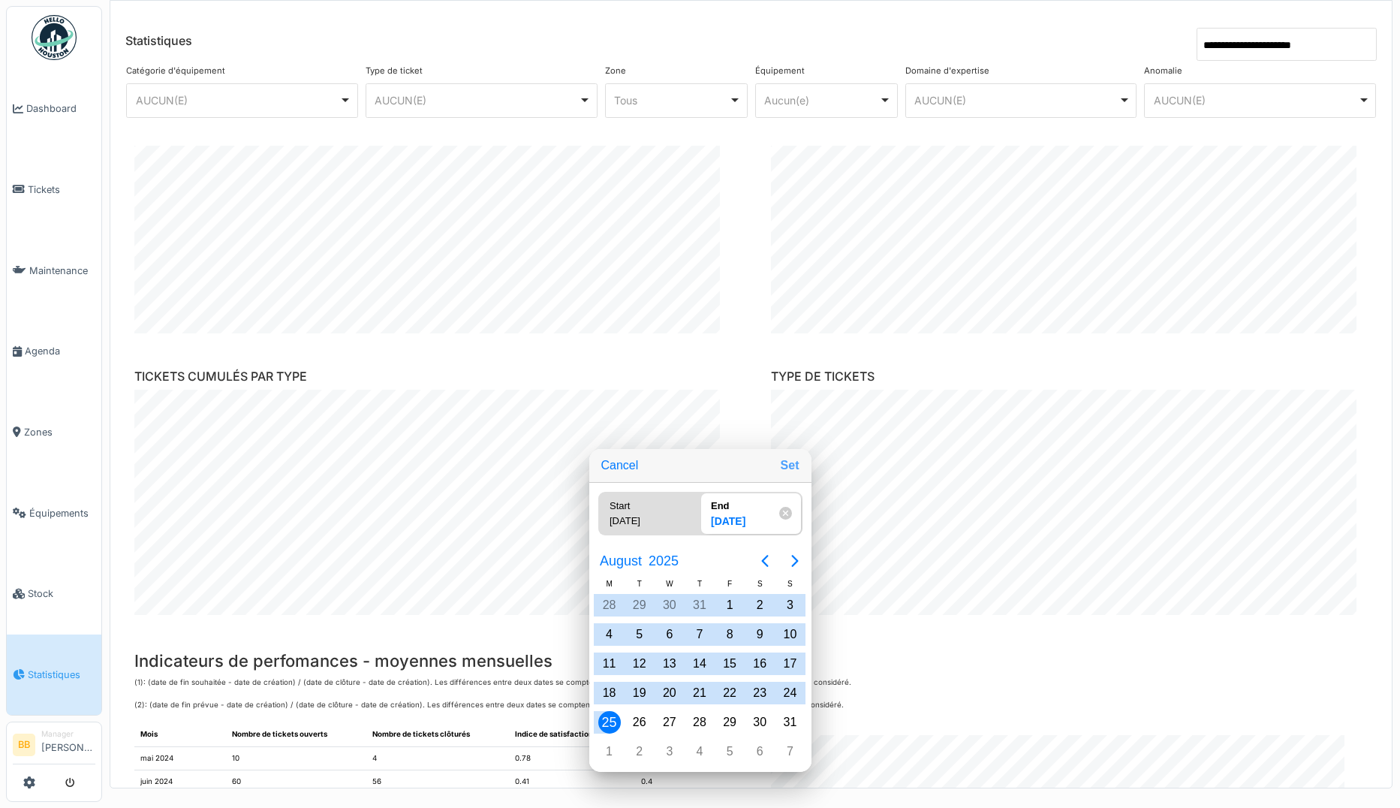
click at [782, 460] on button "Set" at bounding box center [790, 465] width 31 height 27
type input "**********"
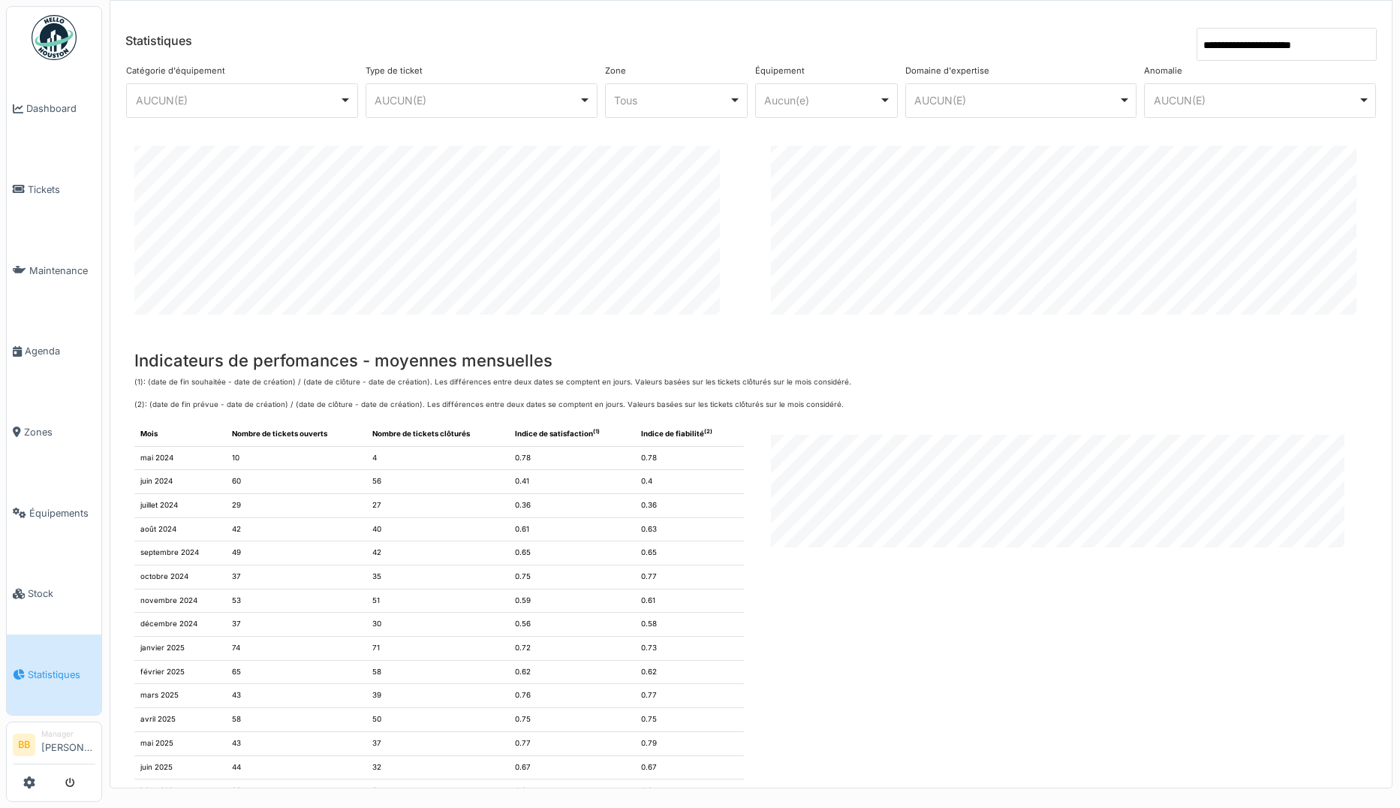
scroll to position [457, 0]
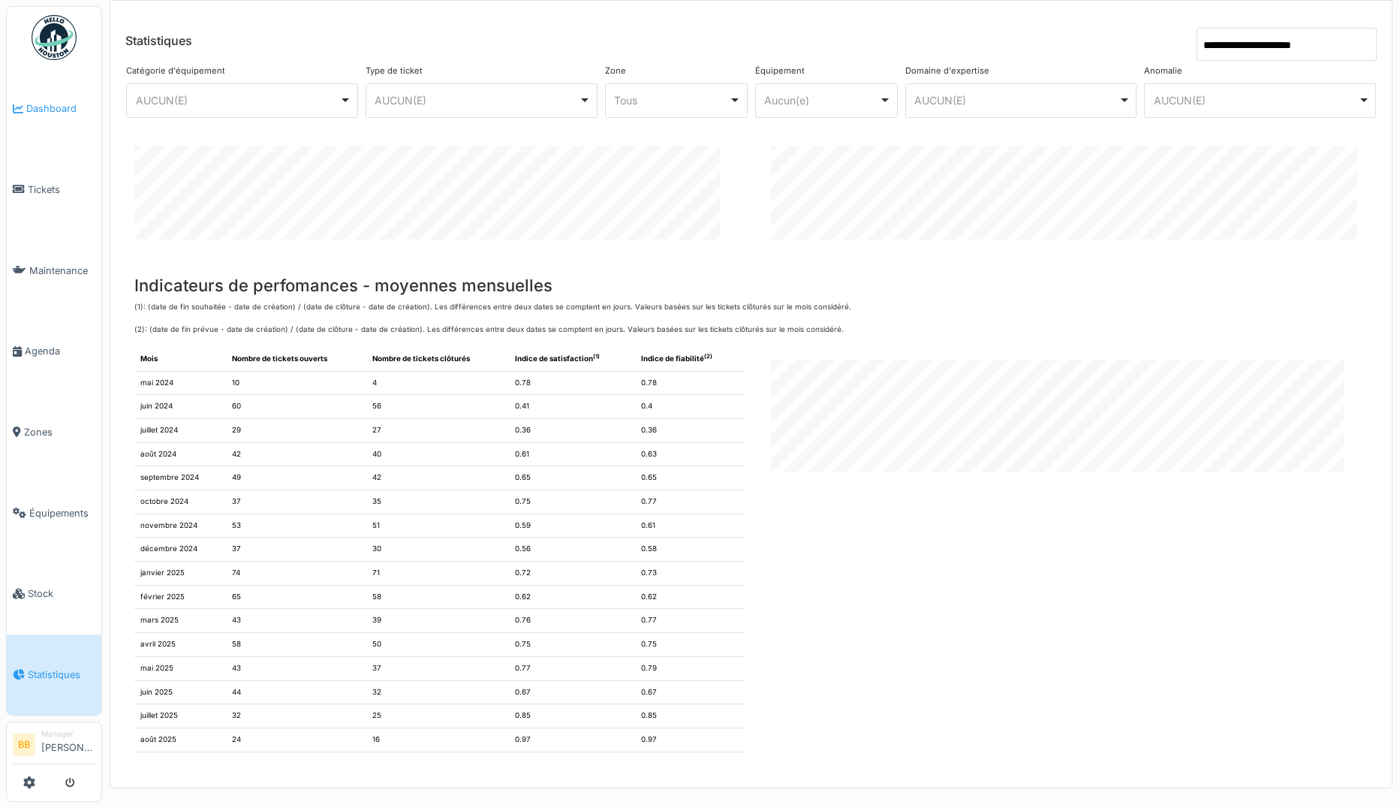
click at [59, 107] on span "Dashboard" at bounding box center [60, 108] width 69 height 14
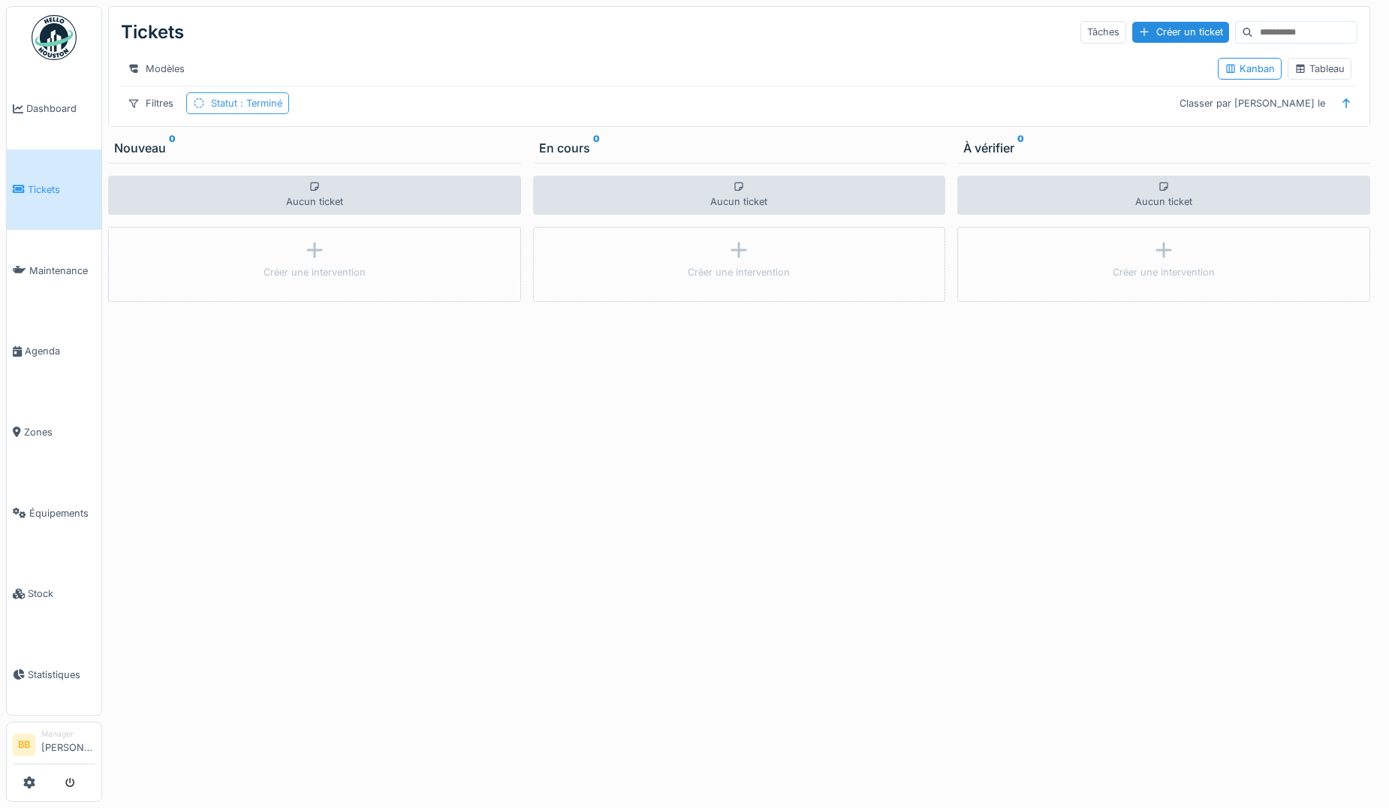
click at [265, 109] on span ": Terminé" at bounding box center [259, 103] width 45 height 11
click at [306, 146] on div "Supprimer" at bounding box center [309, 153] width 77 height 20
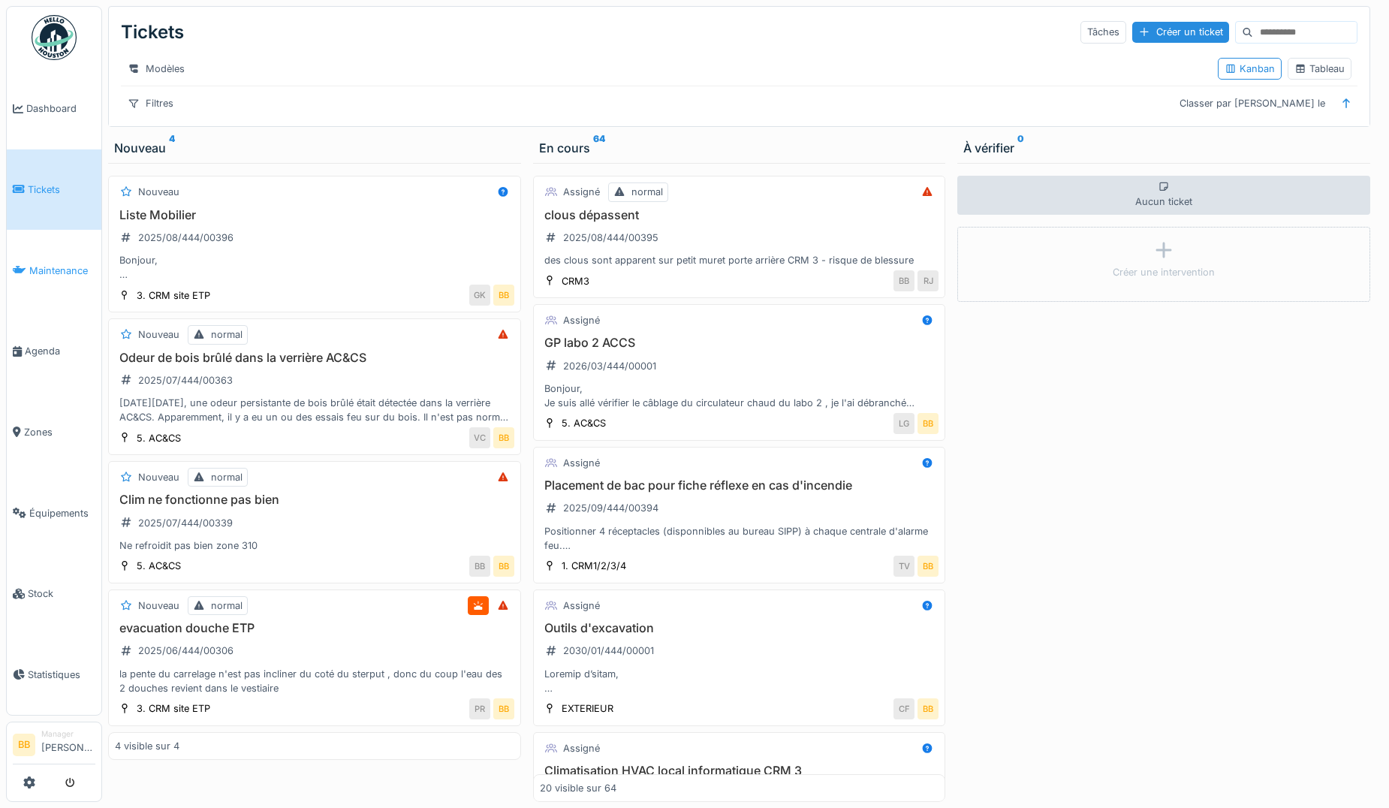
click at [62, 267] on span "Maintenance" at bounding box center [62, 271] width 66 height 14
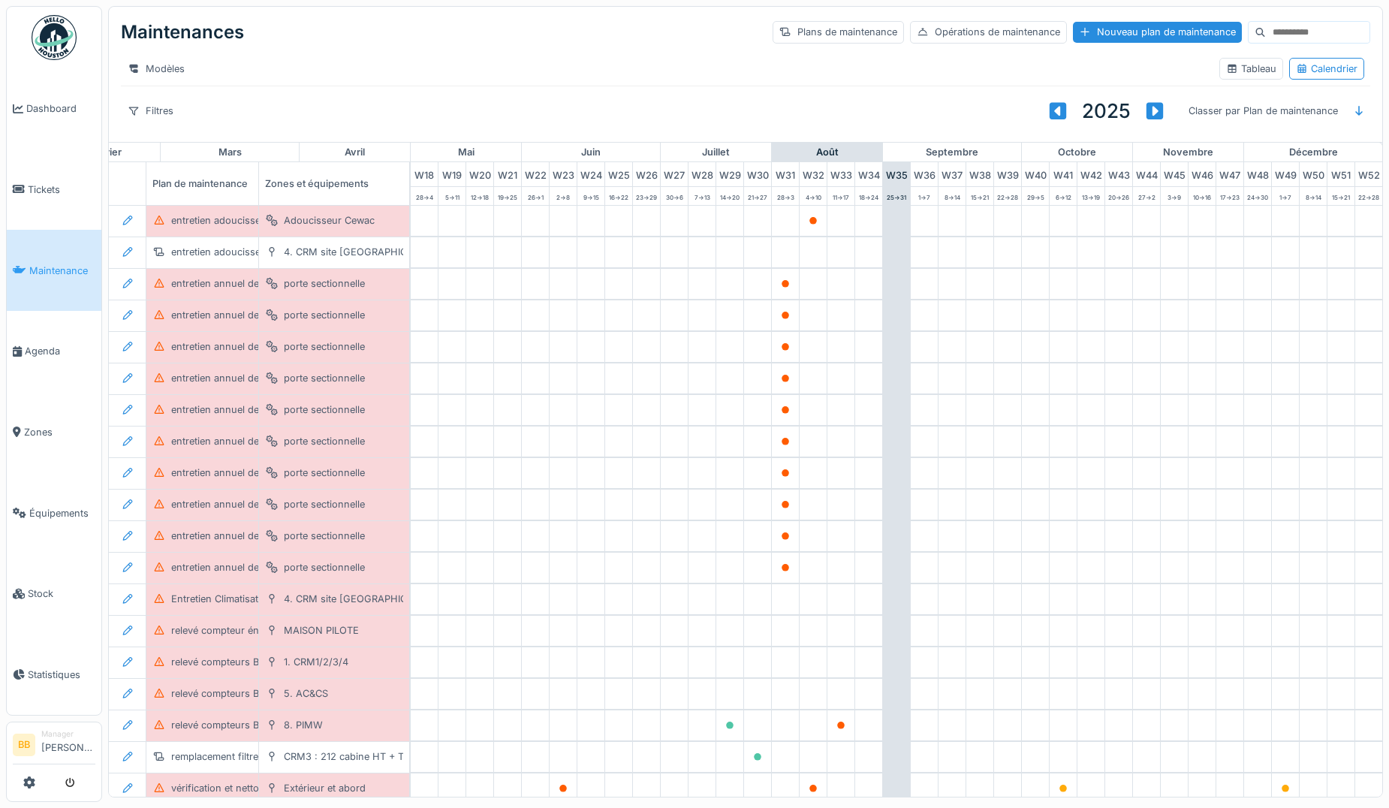
scroll to position [0, 533]
click at [65, 182] on span "Tickets" at bounding box center [62, 189] width 68 height 14
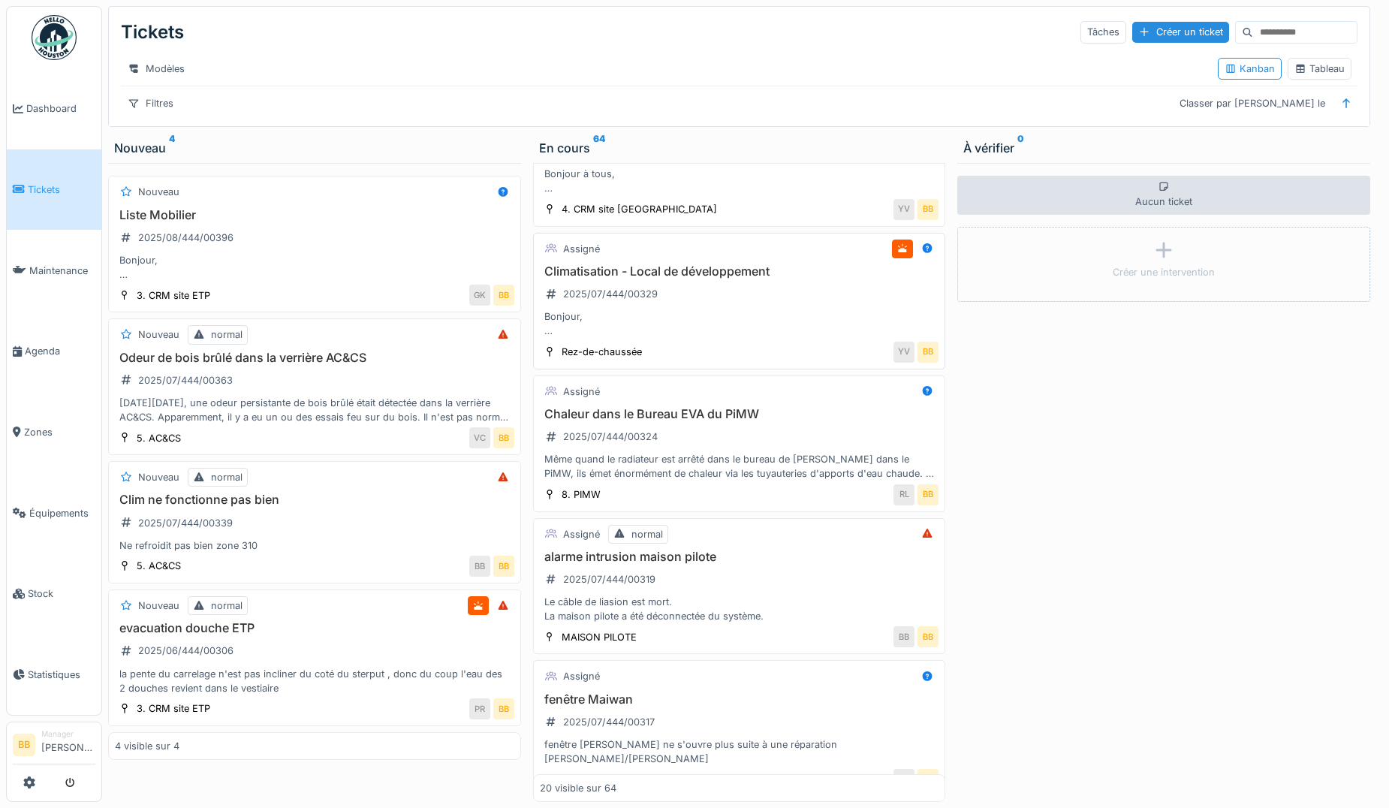
scroll to position [2215, 0]
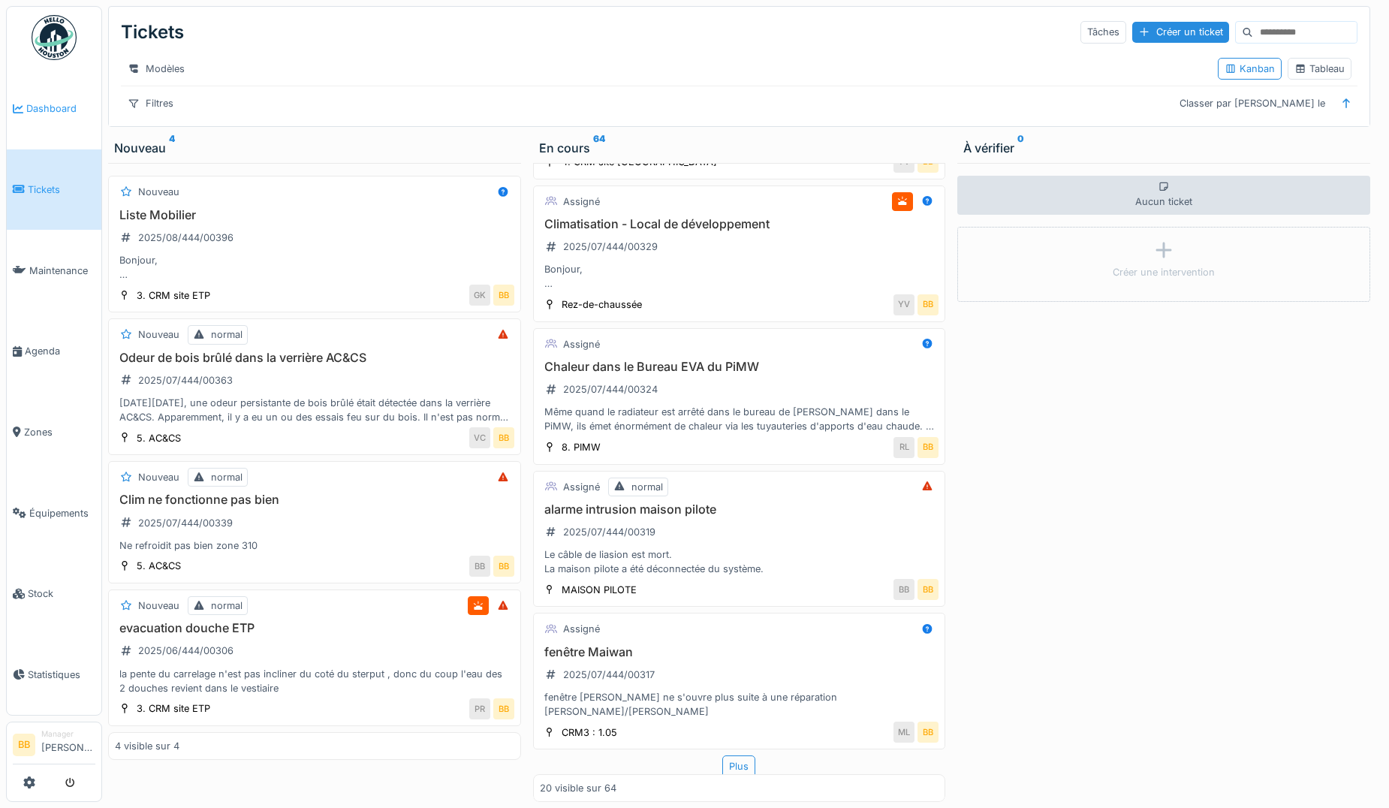
click at [38, 104] on span "Dashboard" at bounding box center [60, 108] width 69 height 14
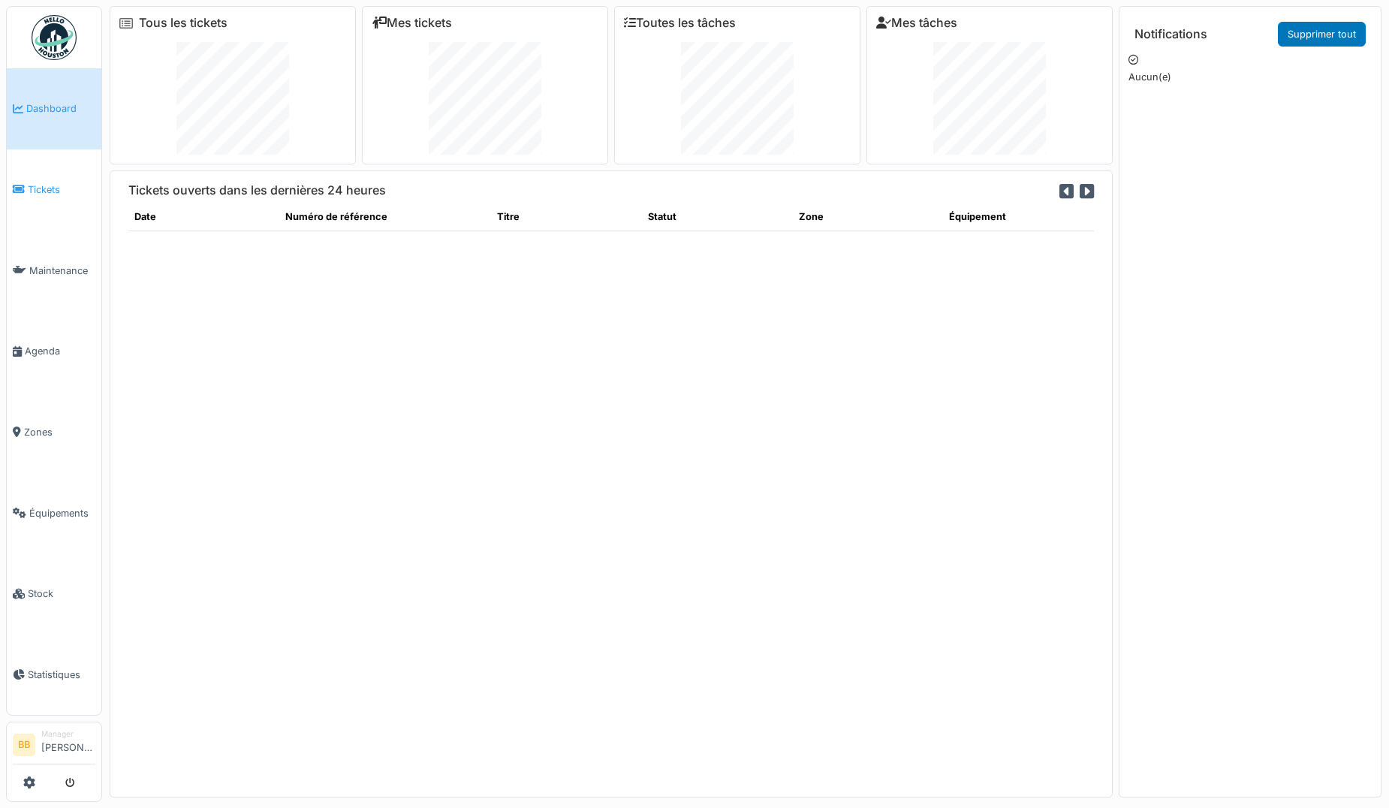
click at [41, 182] on span "Tickets" at bounding box center [62, 189] width 68 height 14
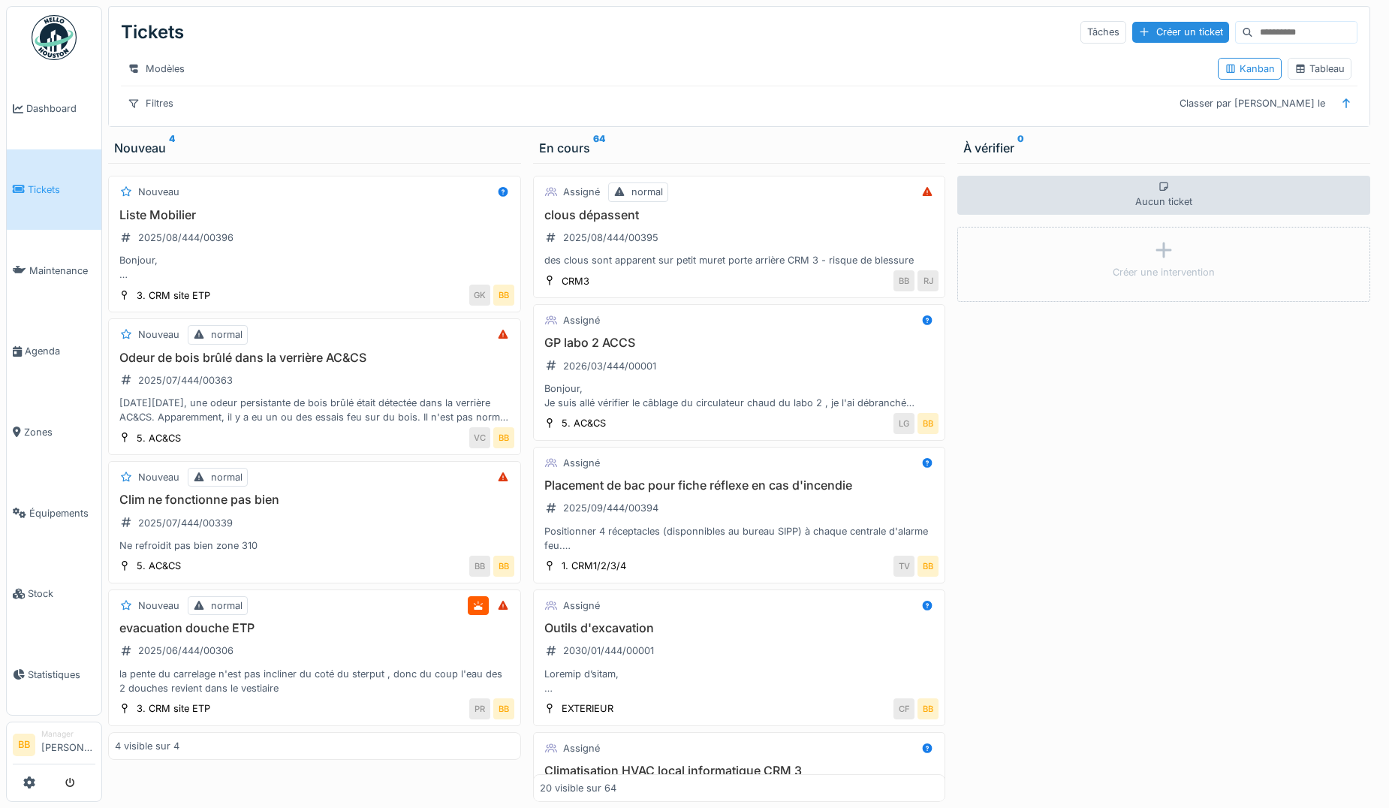
click at [48, 116] on link "Dashboard" at bounding box center [54, 108] width 95 height 81
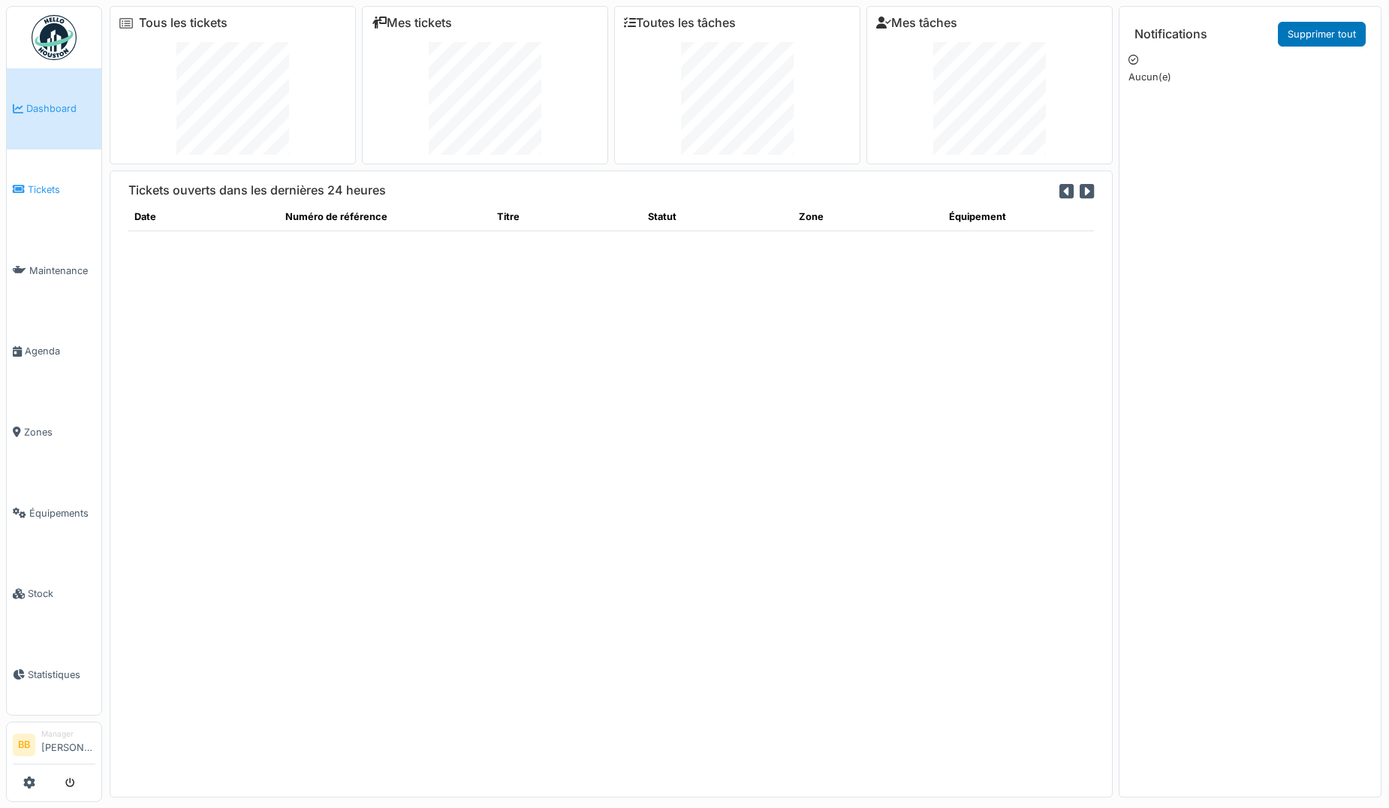
click at [26, 186] on li "Tickets" at bounding box center [54, 189] width 83 height 14
